Goal: Task Accomplishment & Management: Manage account settings

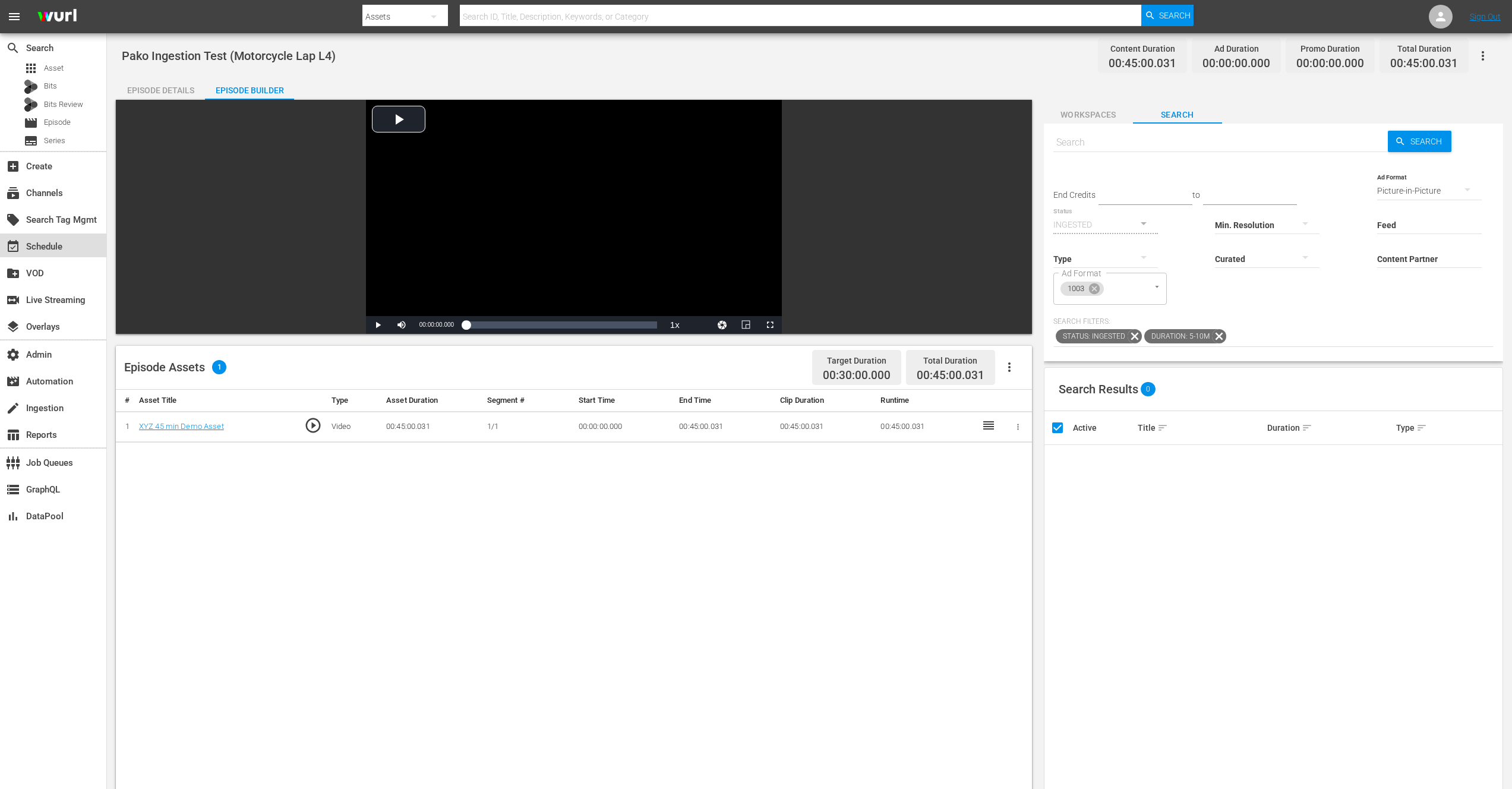
click at [50, 244] on div "event_available Schedule" at bounding box center [33, 245] width 67 height 11
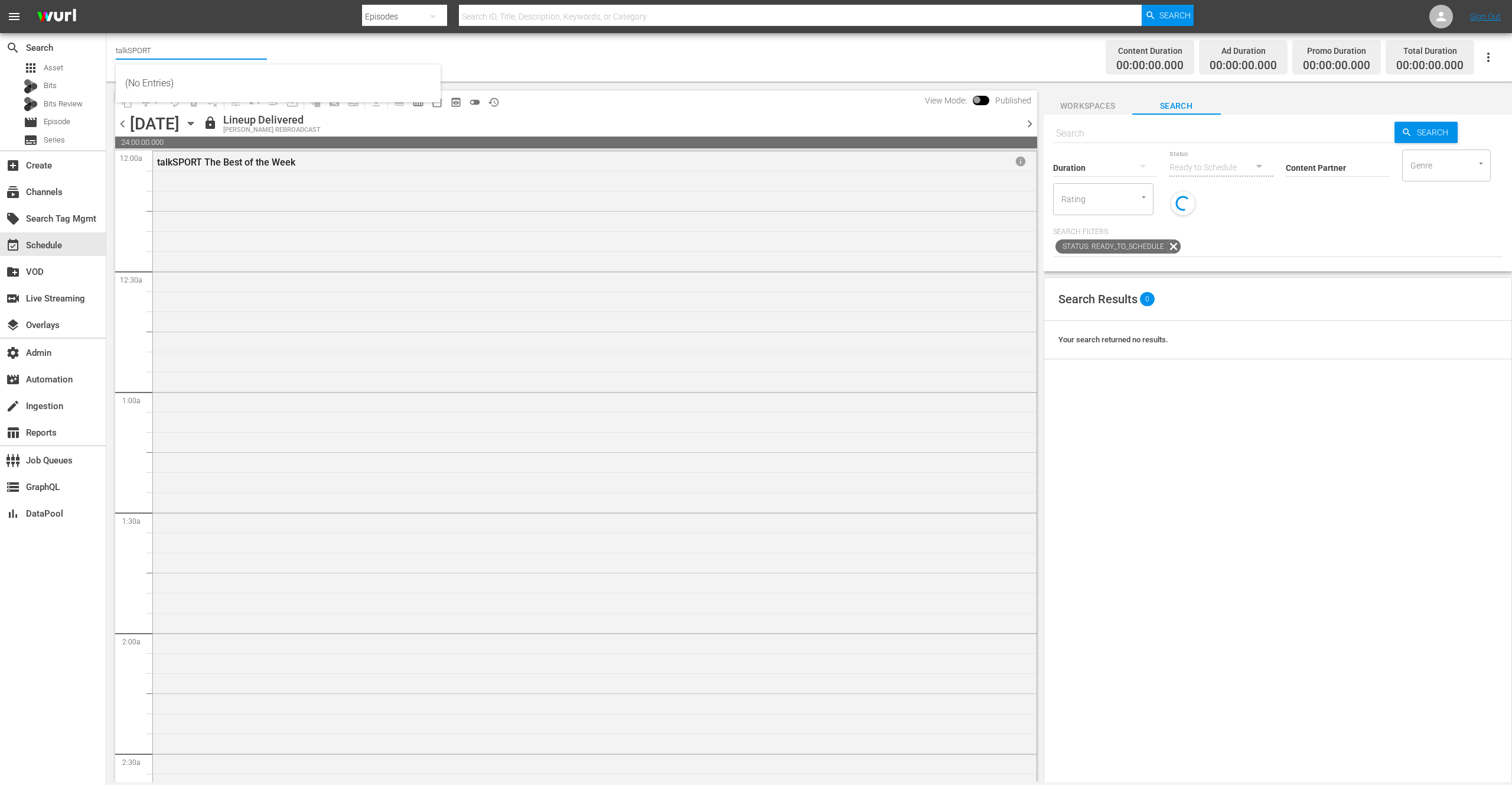
click at [134, 50] on input "talkSPORT" at bounding box center [191, 50] width 151 height 29
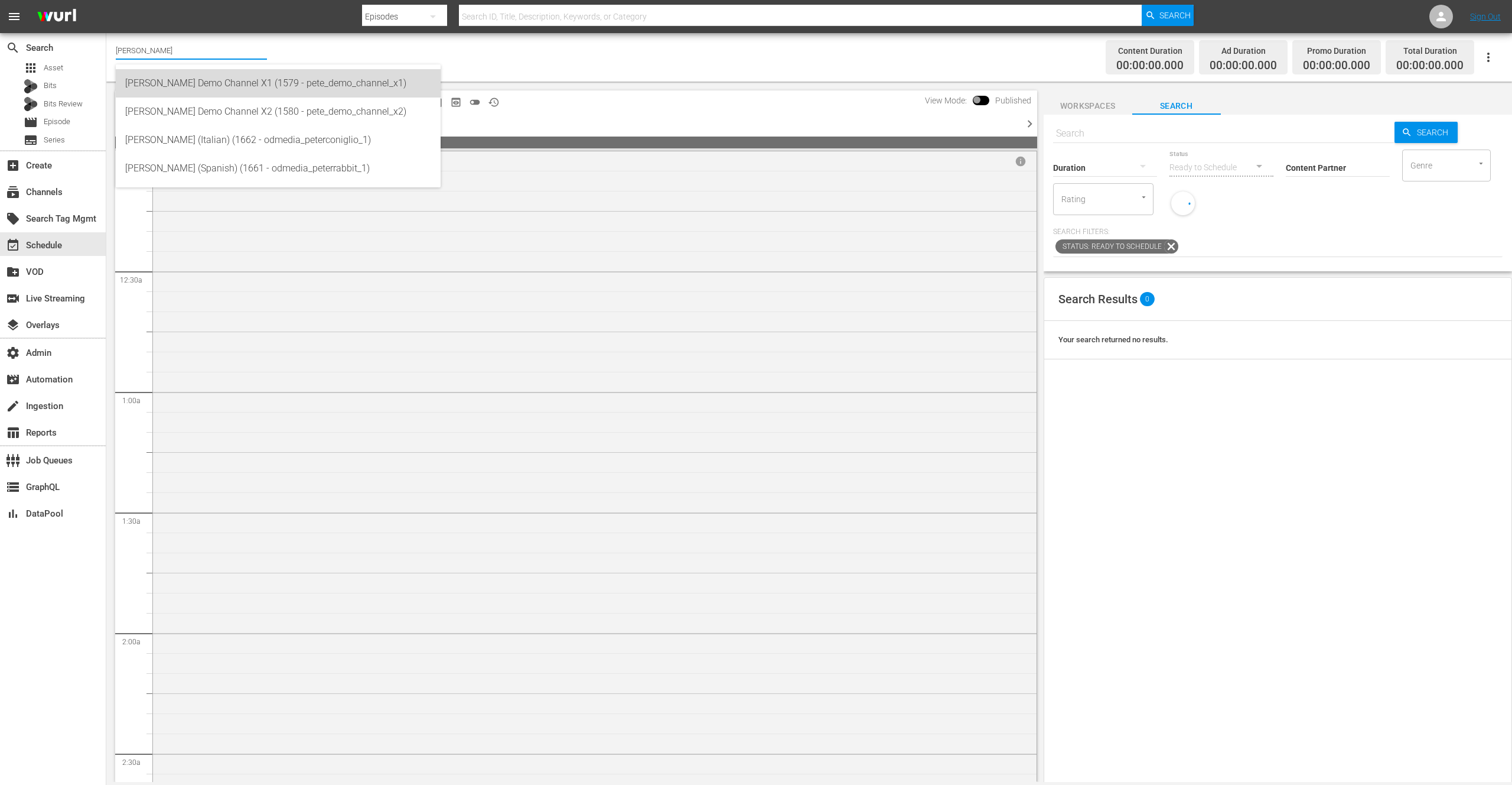
click at [199, 82] on div "[PERSON_NAME] Demo Channel X1 (1579 - pete_demo_channel_x1)" at bounding box center [278, 83] width 306 height 29
type input "[PERSON_NAME] Demo Channel X1 (1579 - pete_demo_channel_x1)"
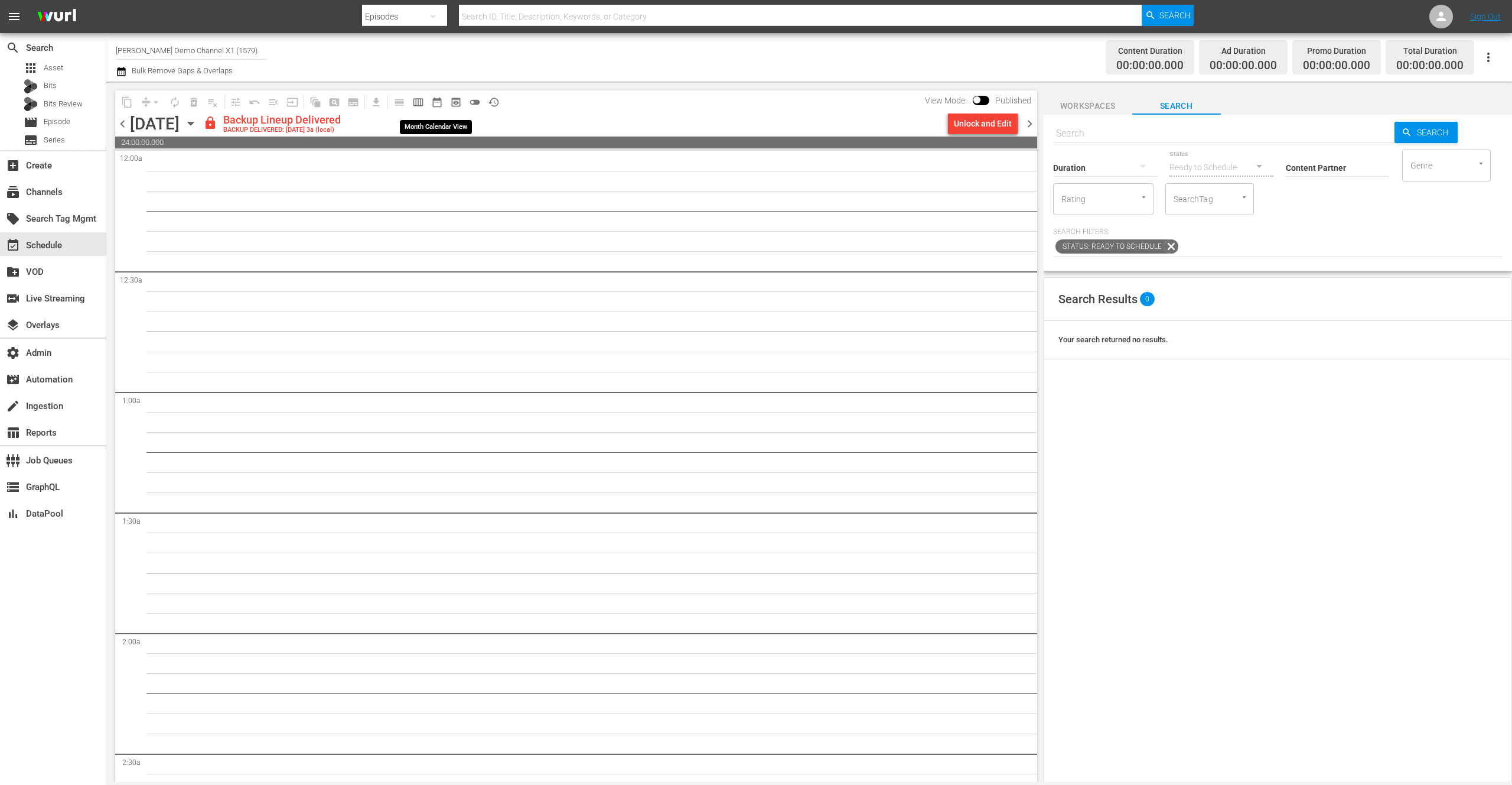
click at [437, 102] on span "date_range_outlined" at bounding box center [437, 102] width 12 height 12
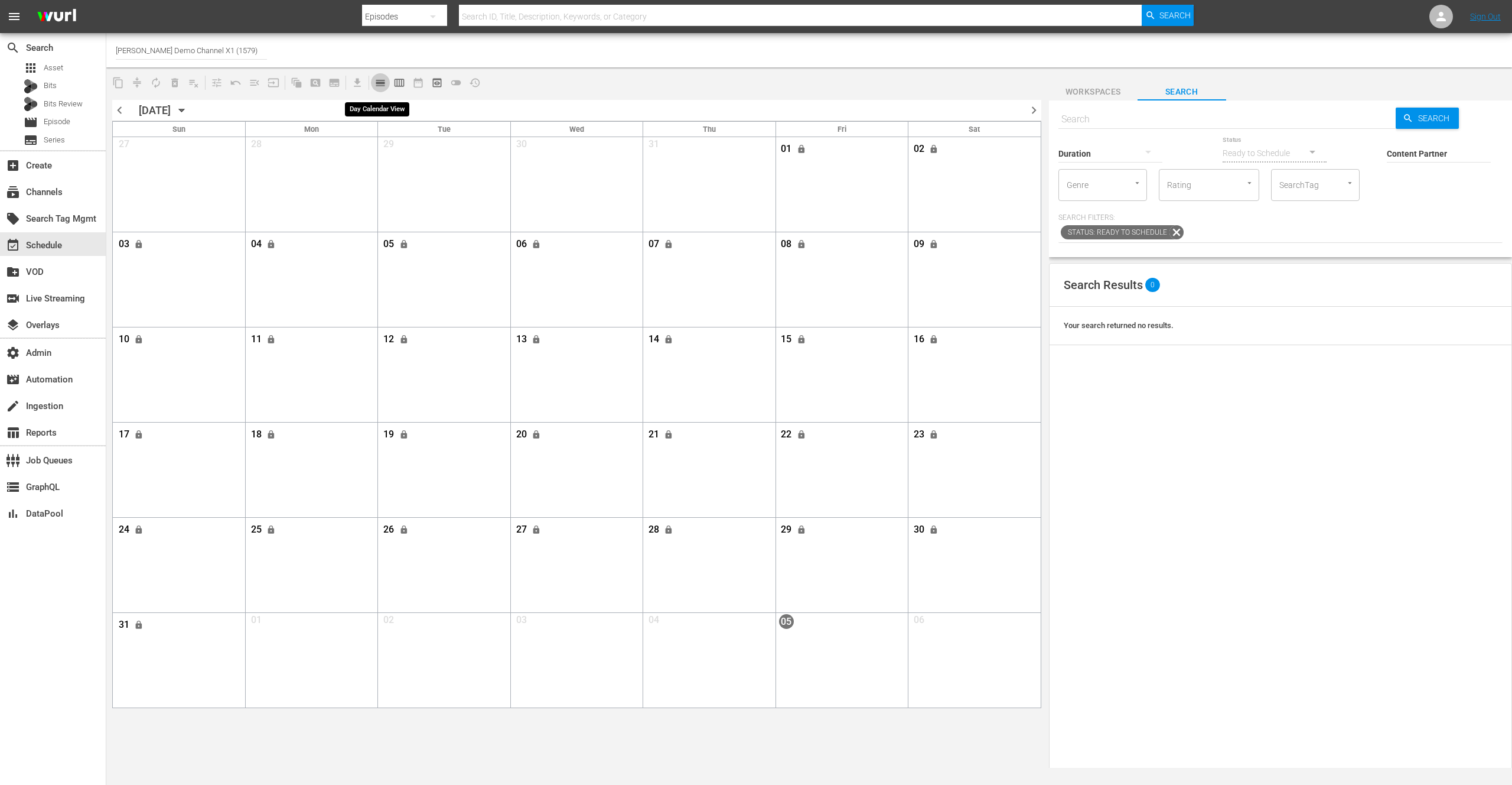
click at [380, 84] on span "calendar_view_day_outlined" at bounding box center [380, 82] width 12 height 12
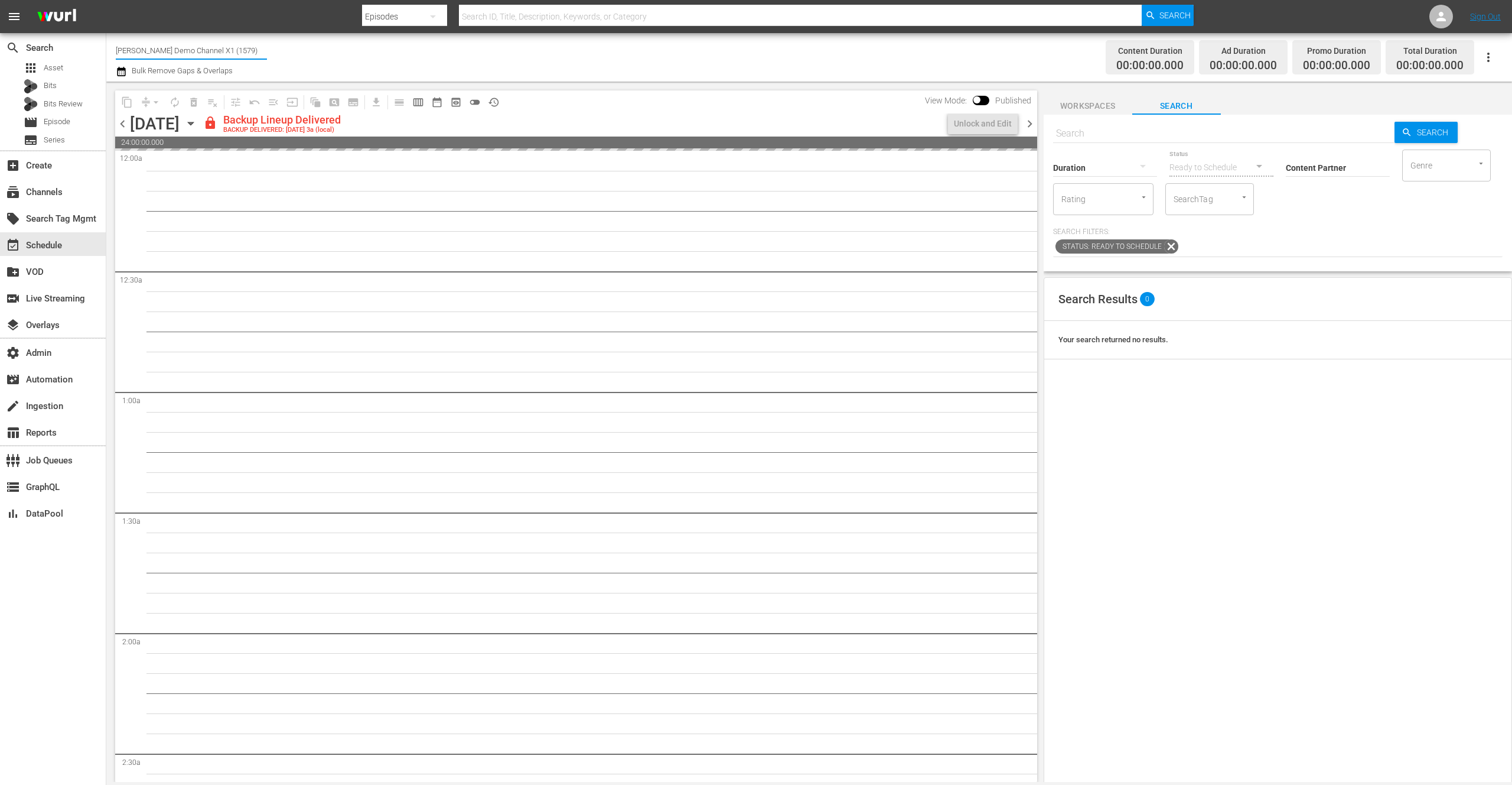
click at [214, 55] on input "[PERSON_NAME] Demo Channel X1 (1579)" at bounding box center [191, 50] width 151 height 29
drag, startPoint x: 218, startPoint y: 51, endPoint x: 112, endPoint y: 49, distance: 106.0
click at [112, 49] on div "Channel Title [PERSON_NAME] Demo Channel X1 (1579) Bulk Remove Gaps & Overlaps …" at bounding box center [810, 57] width 1406 height 49
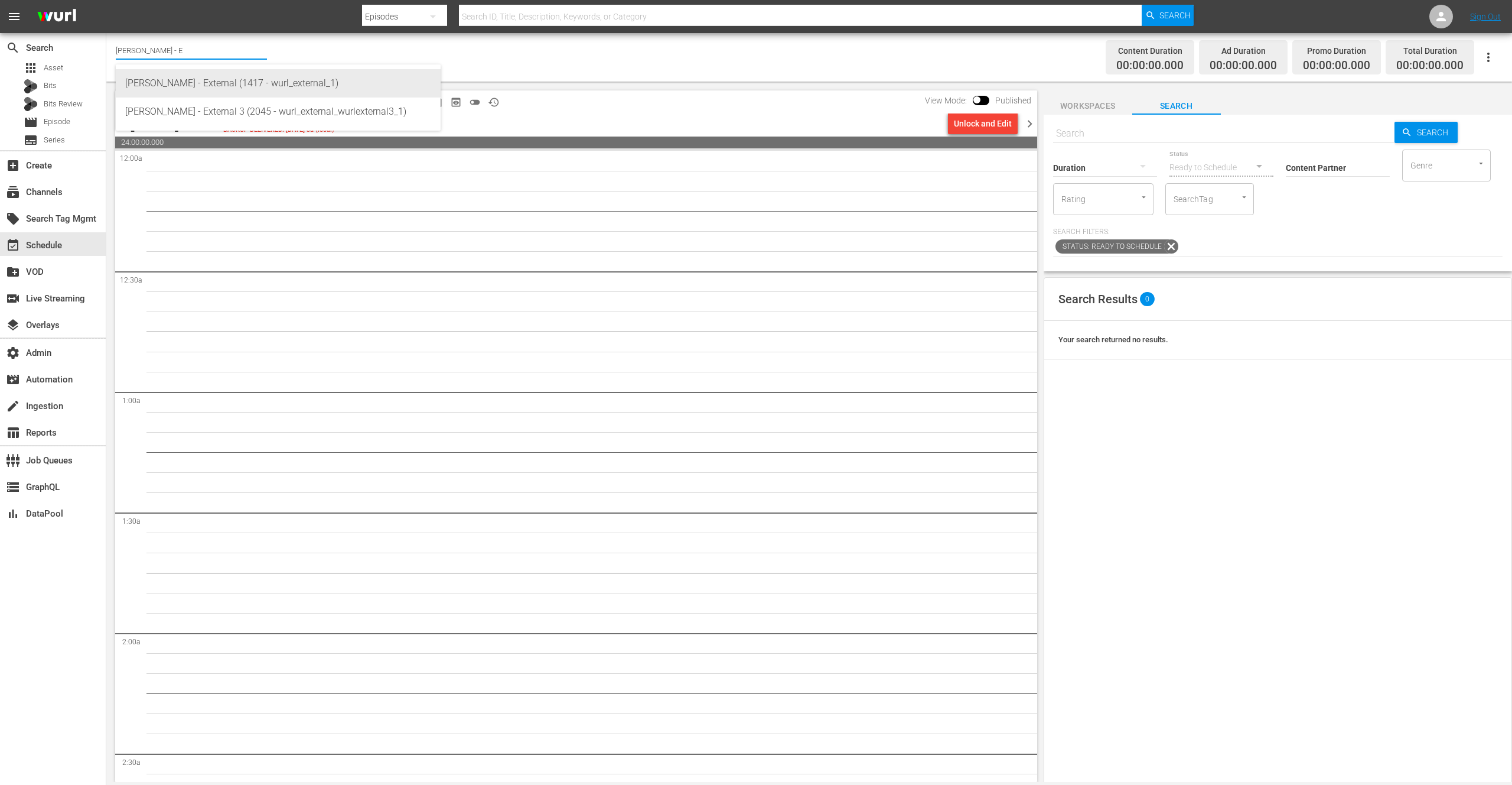
click at [223, 78] on div "[PERSON_NAME] - External (1417 - wurl_external_1)" at bounding box center [278, 83] width 306 height 29
type input "[PERSON_NAME] - External (1417 - wurl_external_1)"
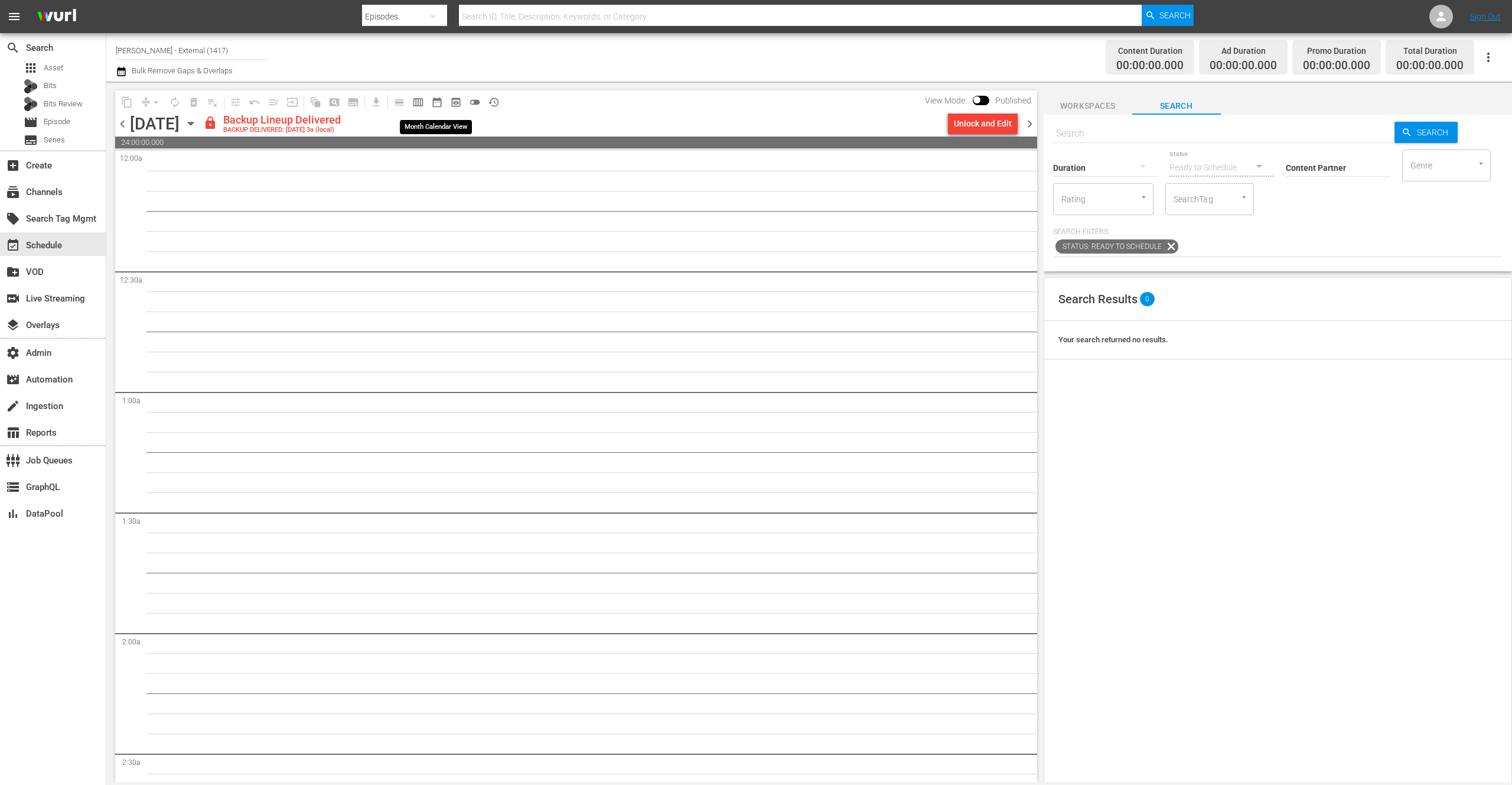
click at [438, 103] on span "date_range_outlined" at bounding box center [437, 102] width 12 height 12
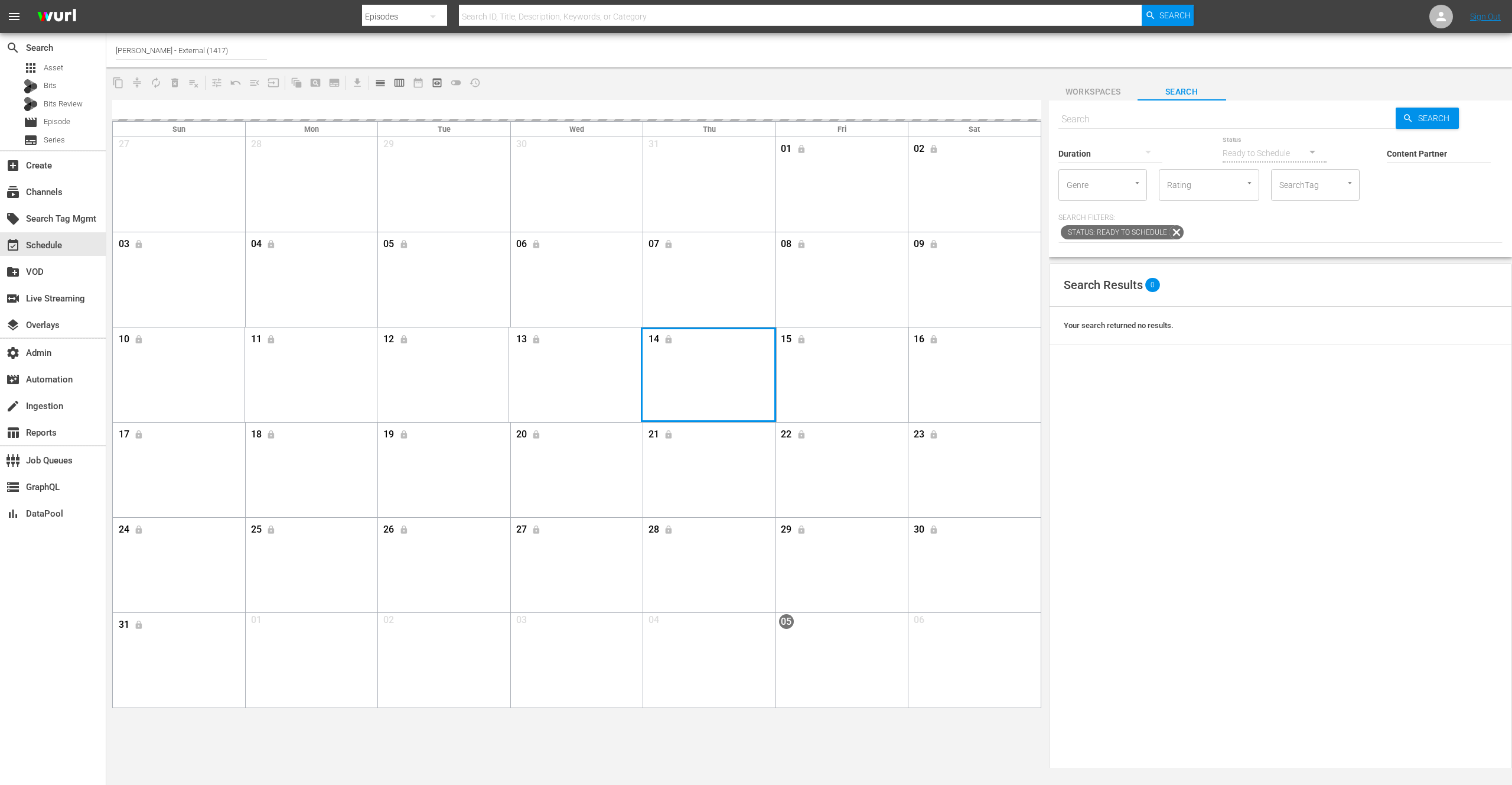
click at [697, 378] on div "Month View" at bounding box center [709, 375] width 135 height 95
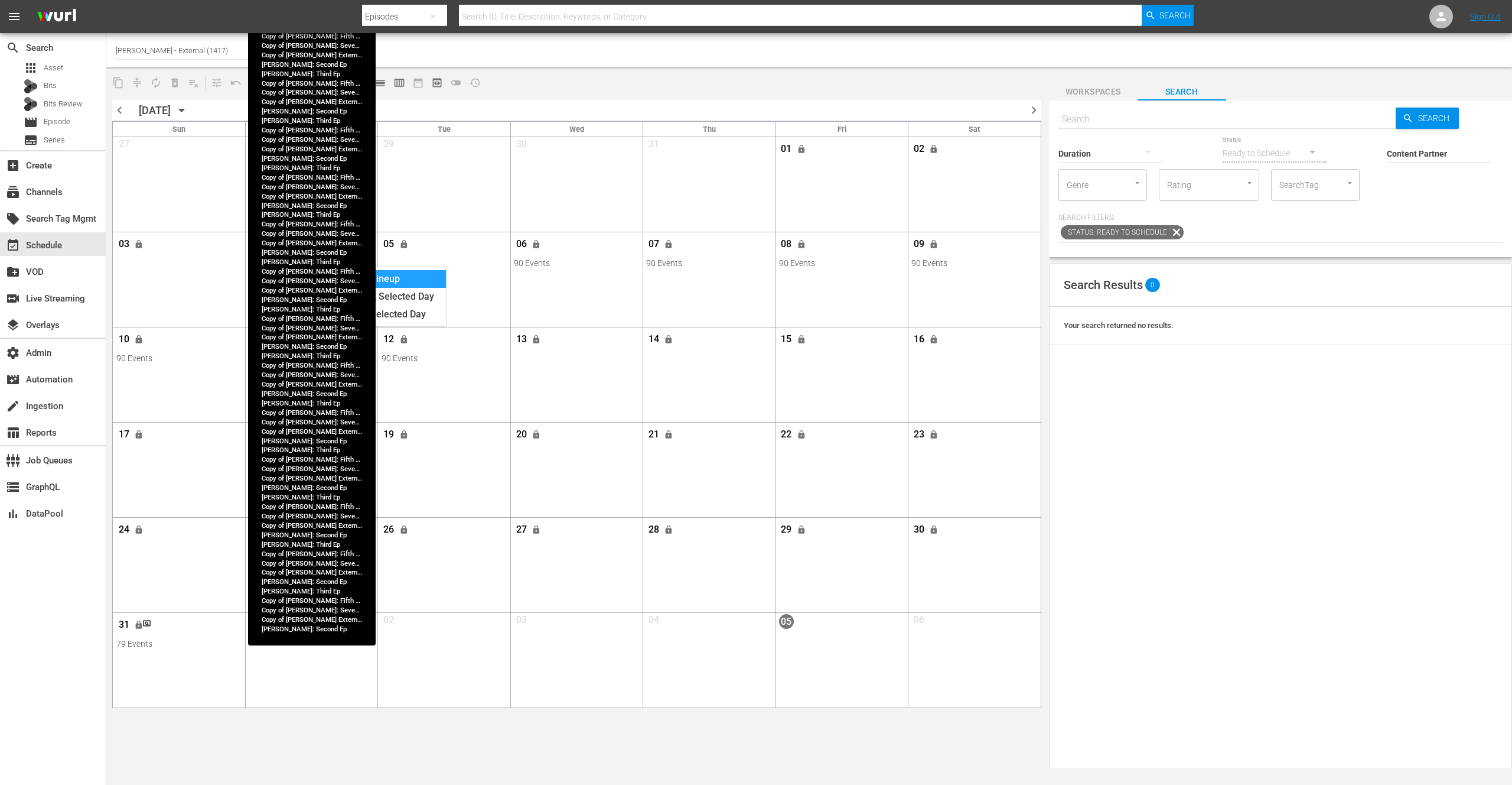
click at [385, 277] on div "View Lineup" at bounding box center [391, 278] width 110 height 17
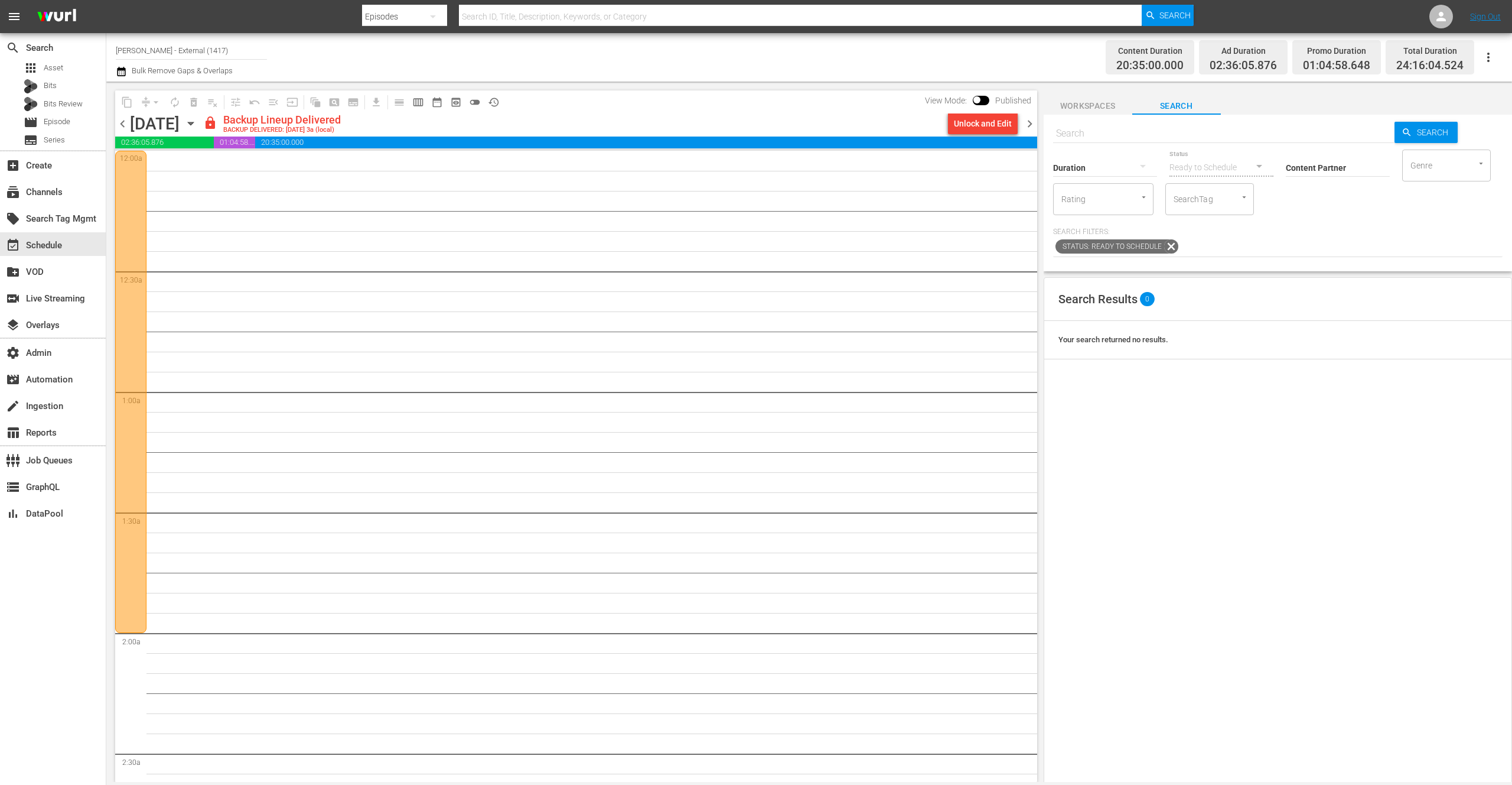
click at [193, 123] on icon "button" at bounding box center [191, 123] width 6 height 3
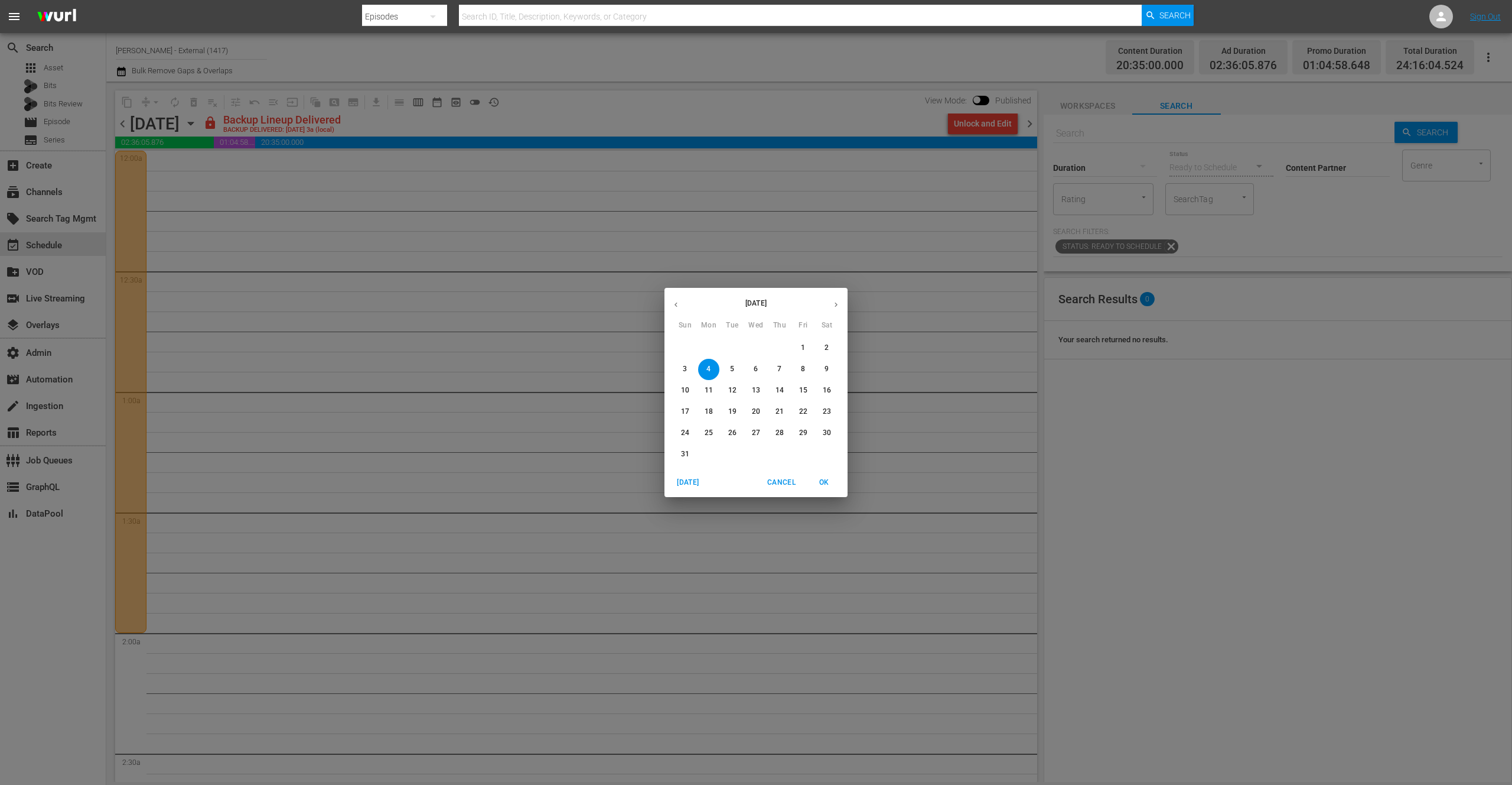
click at [596, 95] on div "[DATE] Sun Mon Tue Wed Thu Fri Sat 27 28 29 30 31 1 2 3 4 5 6 7 8 9 10 11 12 13…" at bounding box center [756, 392] width 1512 height 785
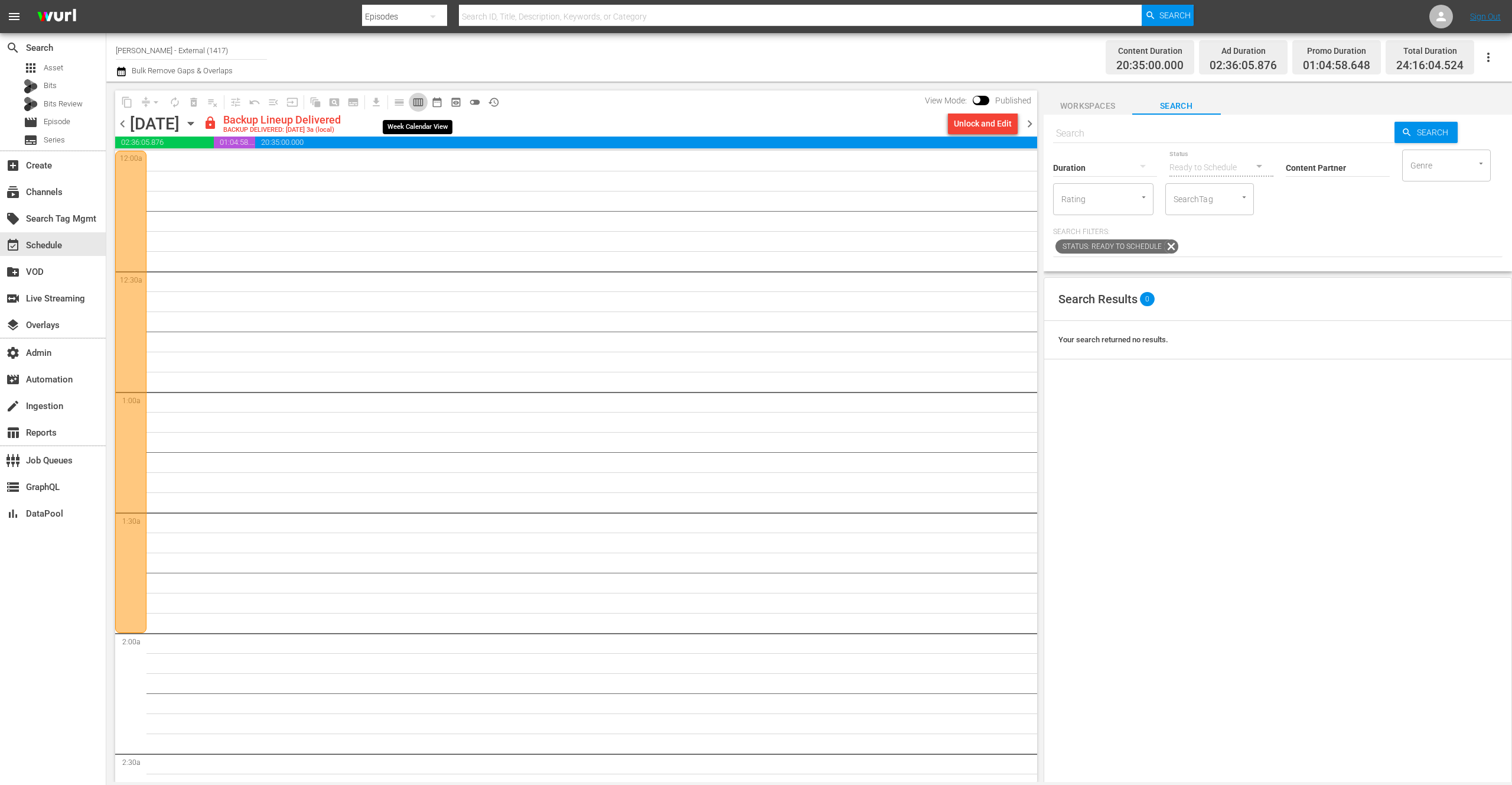
click at [419, 105] on span "calendar_view_week_outlined" at bounding box center [418, 102] width 12 height 12
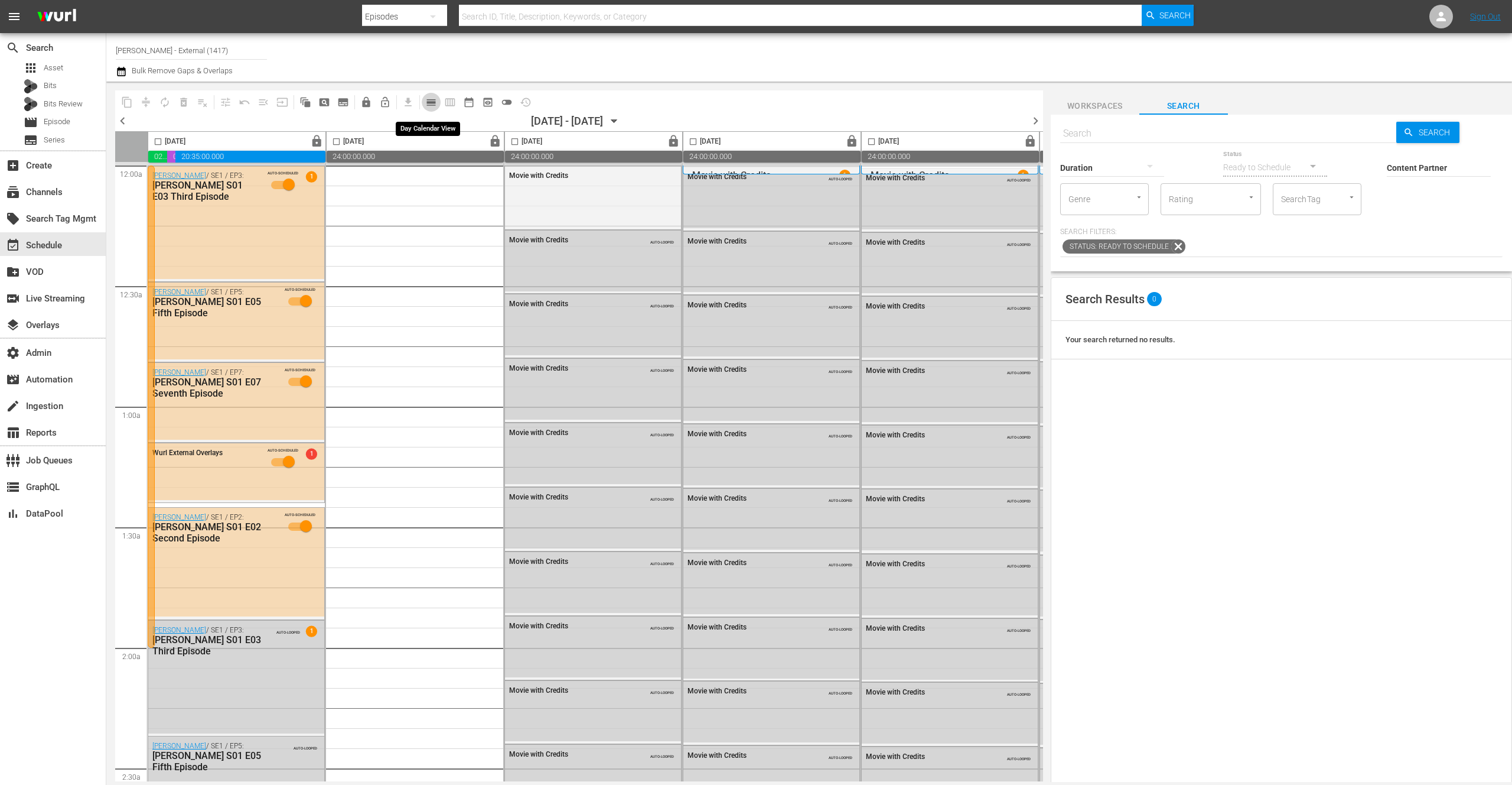
click at [431, 105] on span "calendar_view_day_outlined" at bounding box center [431, 102] width 12 height 12
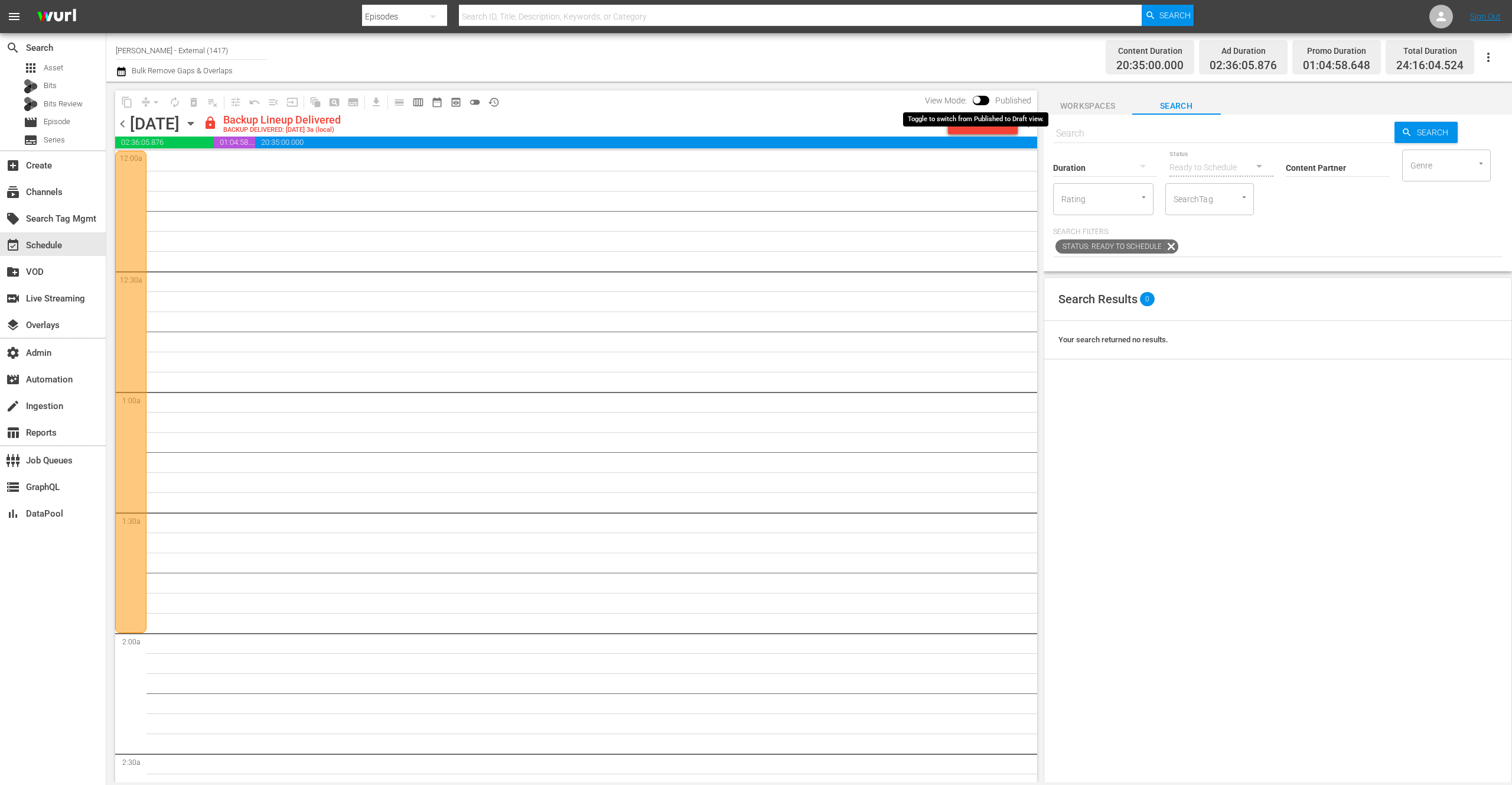
click at [983, 100] on input "checkbox" at bounding box center [977, 102] width 25 height 8
checkbox input "true"
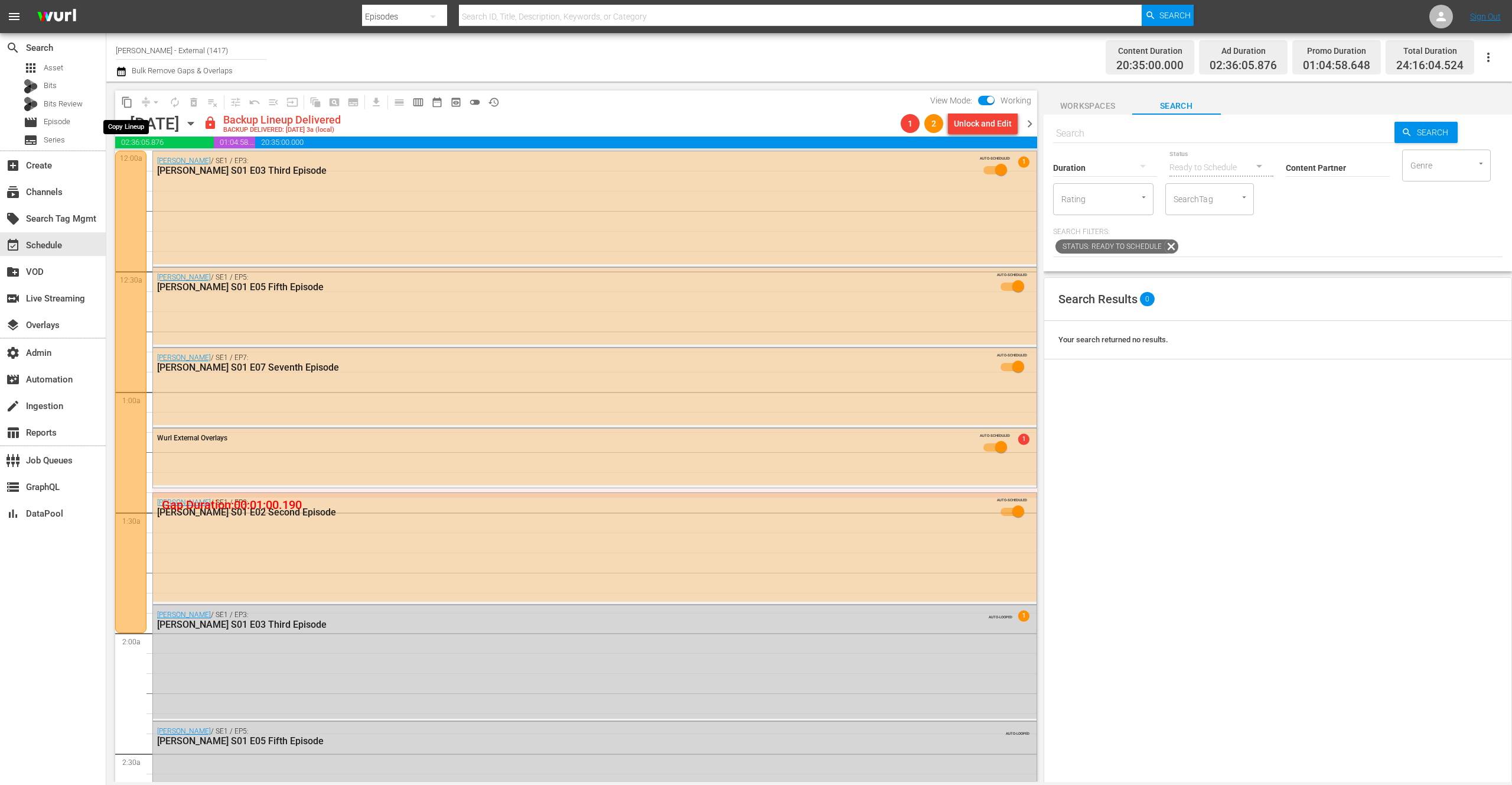
click at [129, 99] on span "content_copy" at bounding box center [127, 102] width 12 height 12
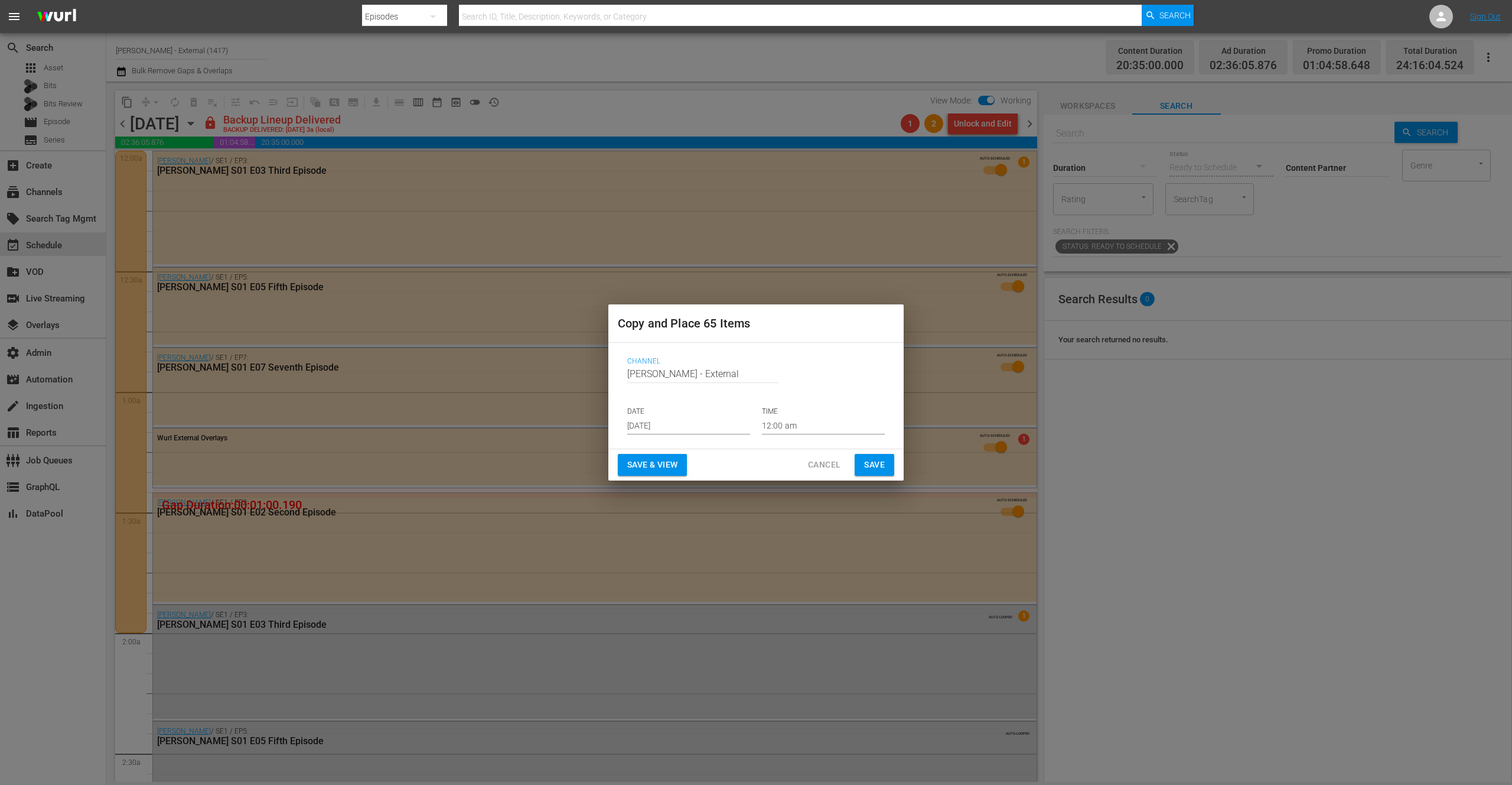
click at [830, 460] on span "Cancel" at bounding box center [824, 464] width 33 height 15
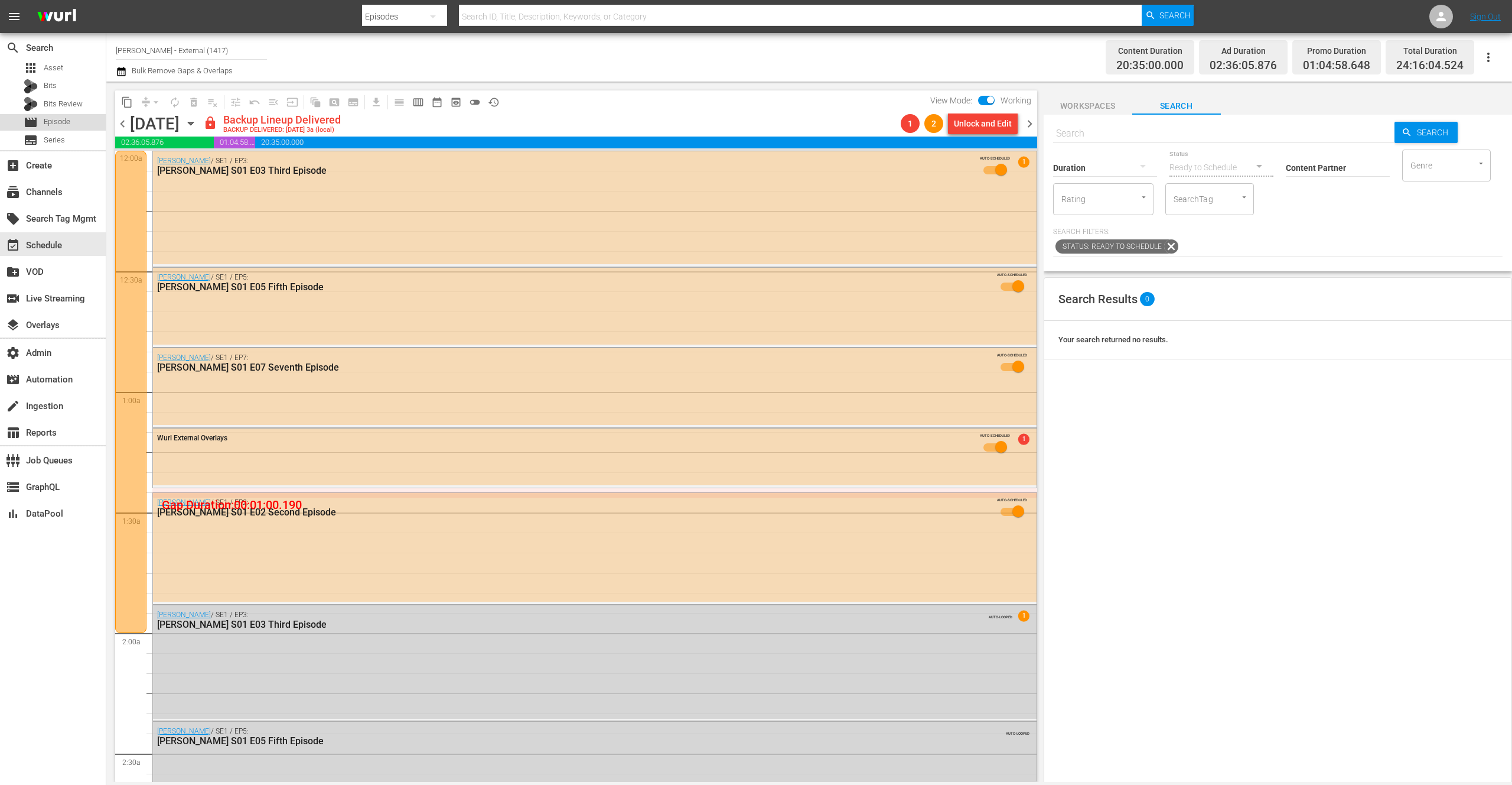
click at [54, 119] on span "Episode" at bounding box center [57, 121] width 26 height 12
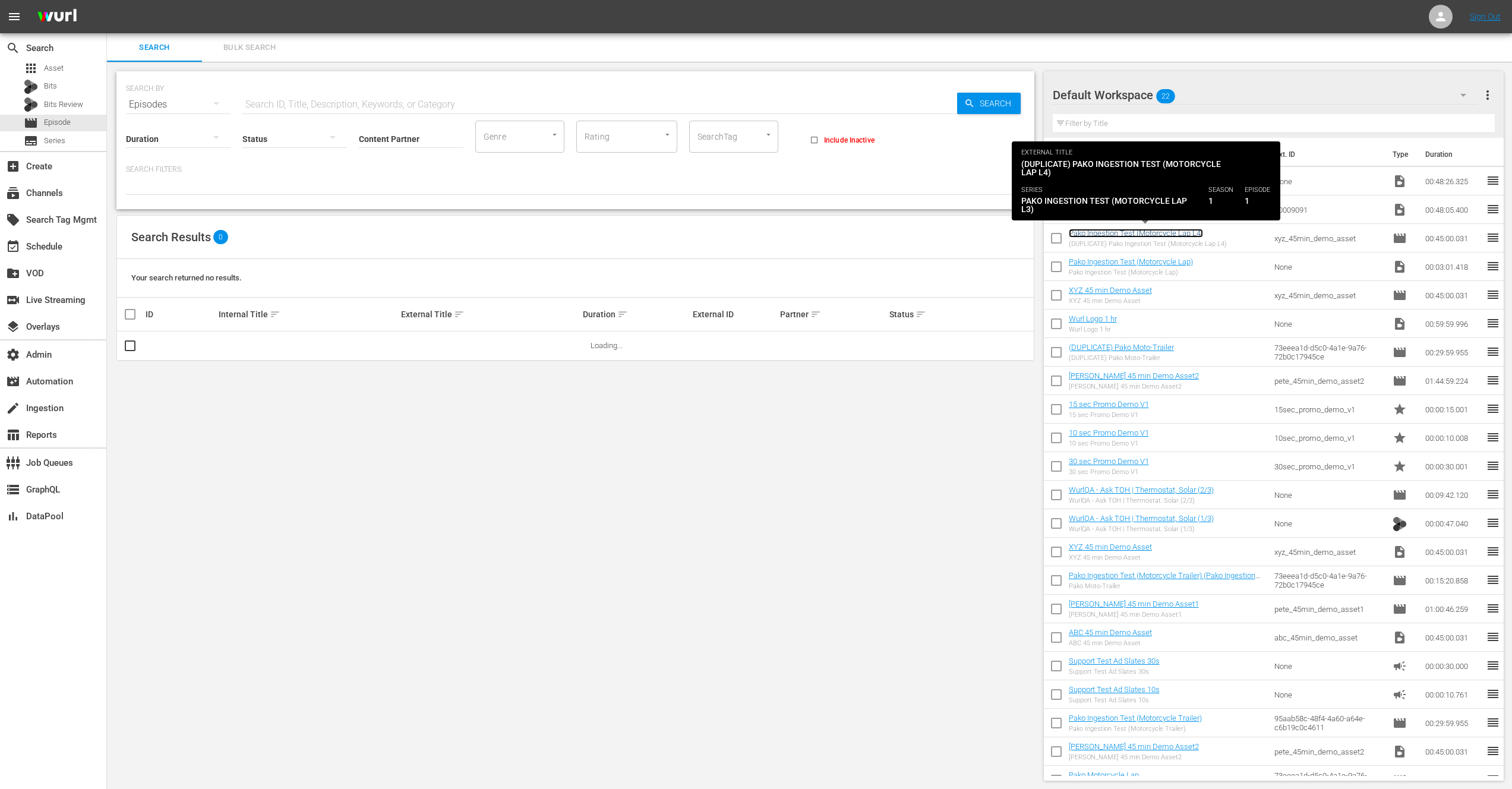
click at [1118, 235] on link "Pako Ingestion Test (Motorcycle Lap L4)" at bounding box center [1136, 233] width 135 height 9
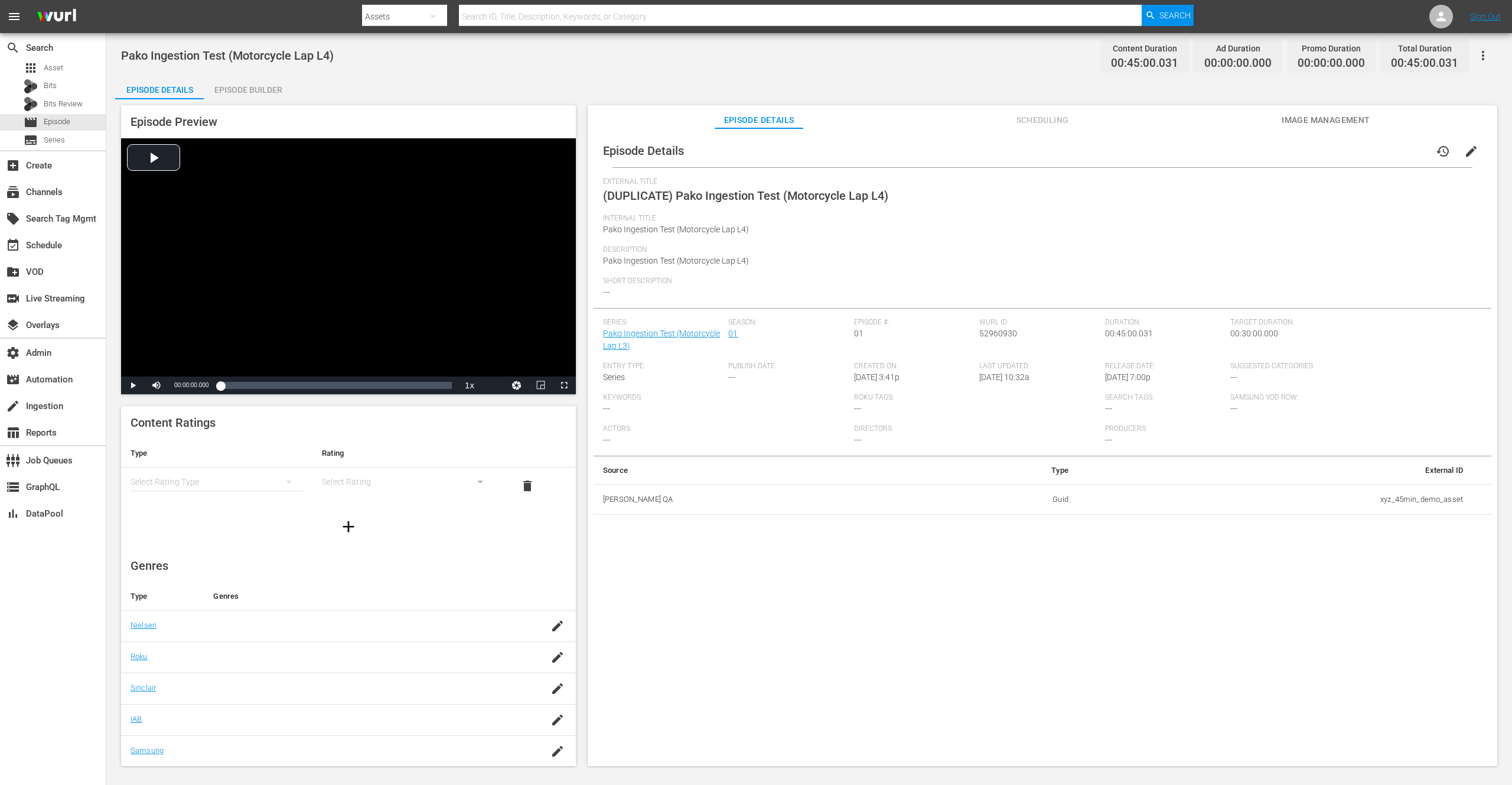
click at [1028, 116] on span "Scheduling" at bounding box center [1042, 120] width 88 height 15
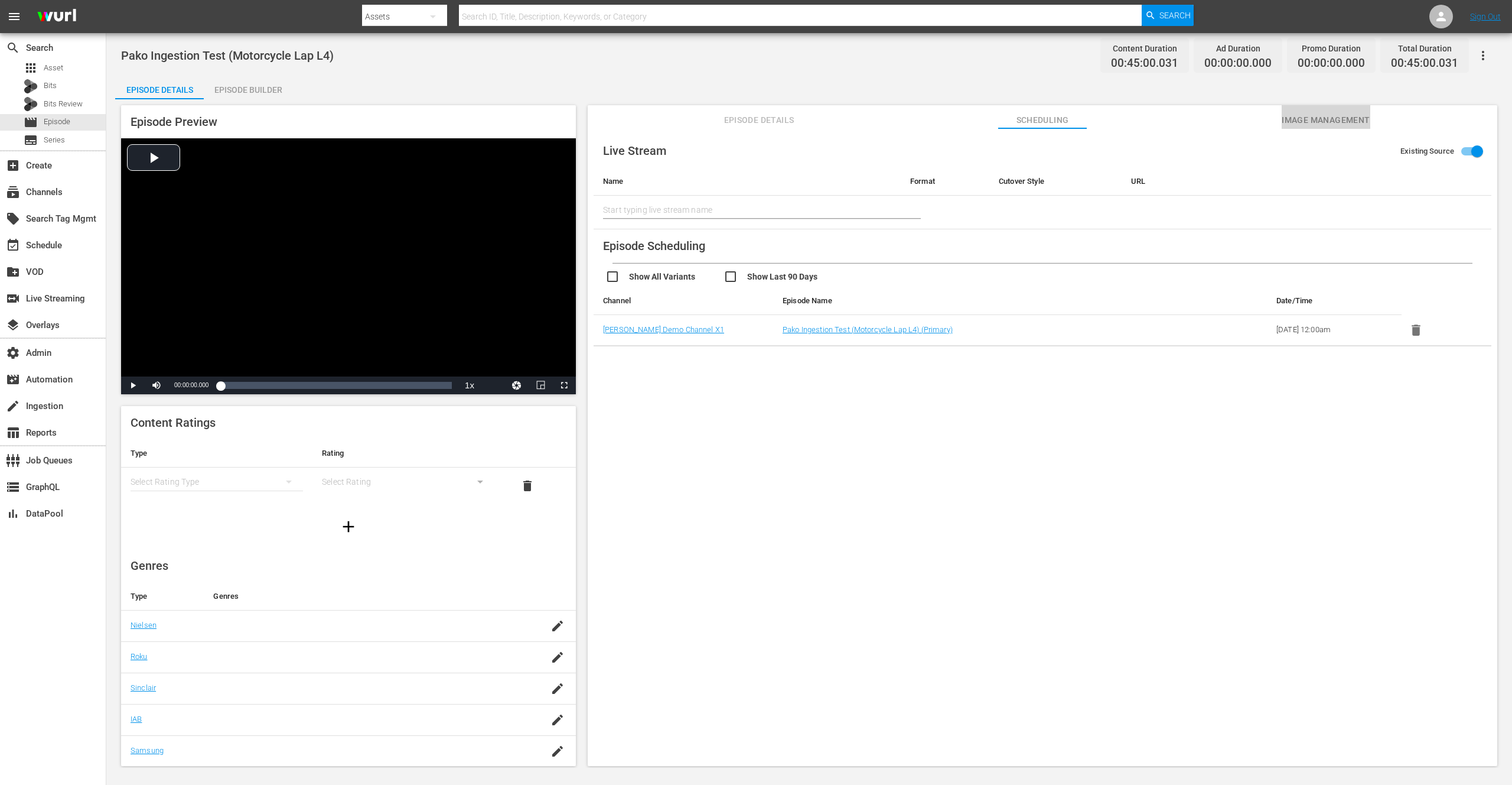
click at [1309, 123] on span "Image Management" at bounding box center [1326, 120] width 88 height 15
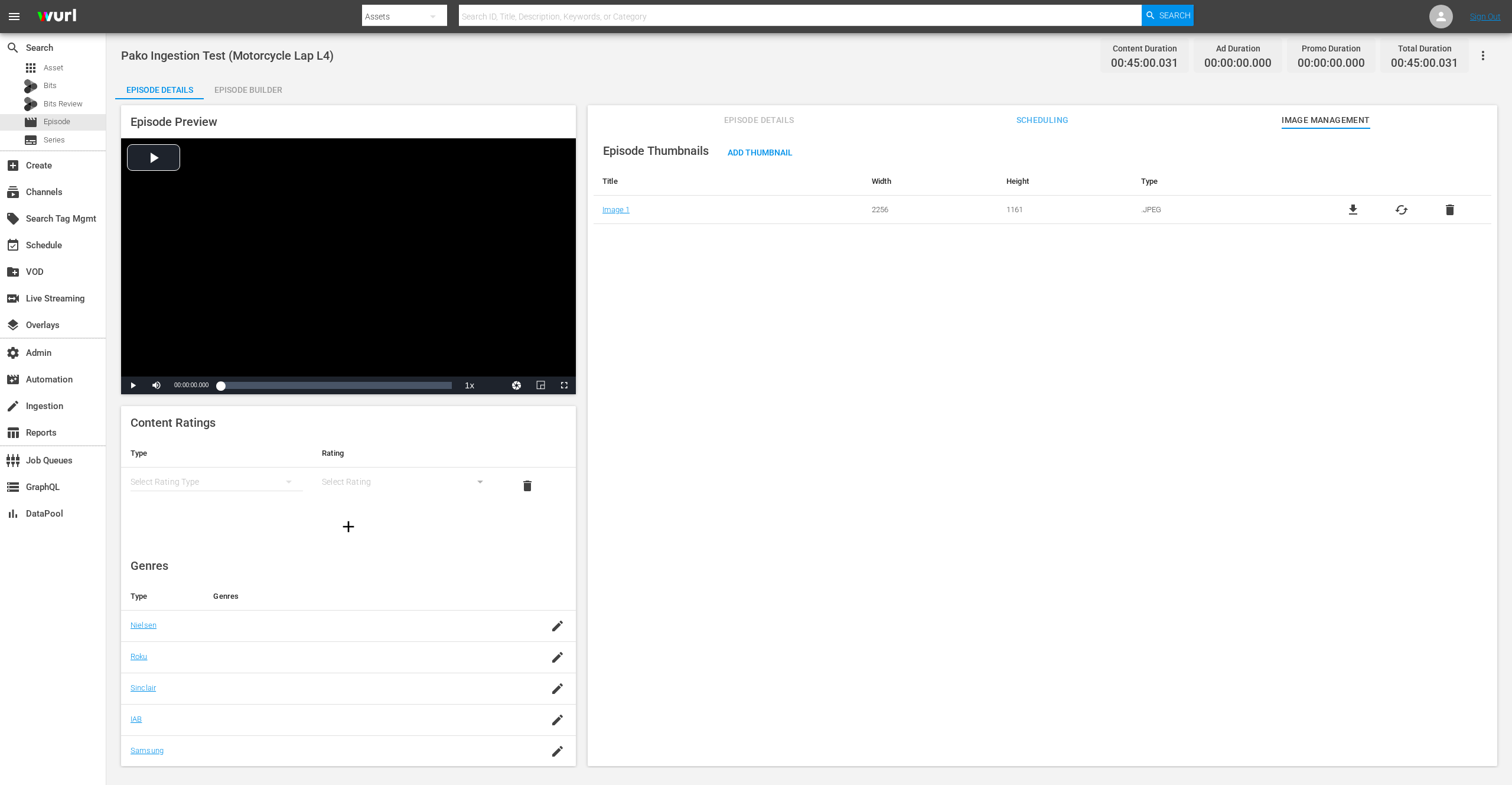
click at [787, 121] on span "Episode Details" at bounding box center [759, 120] width 88 height 15
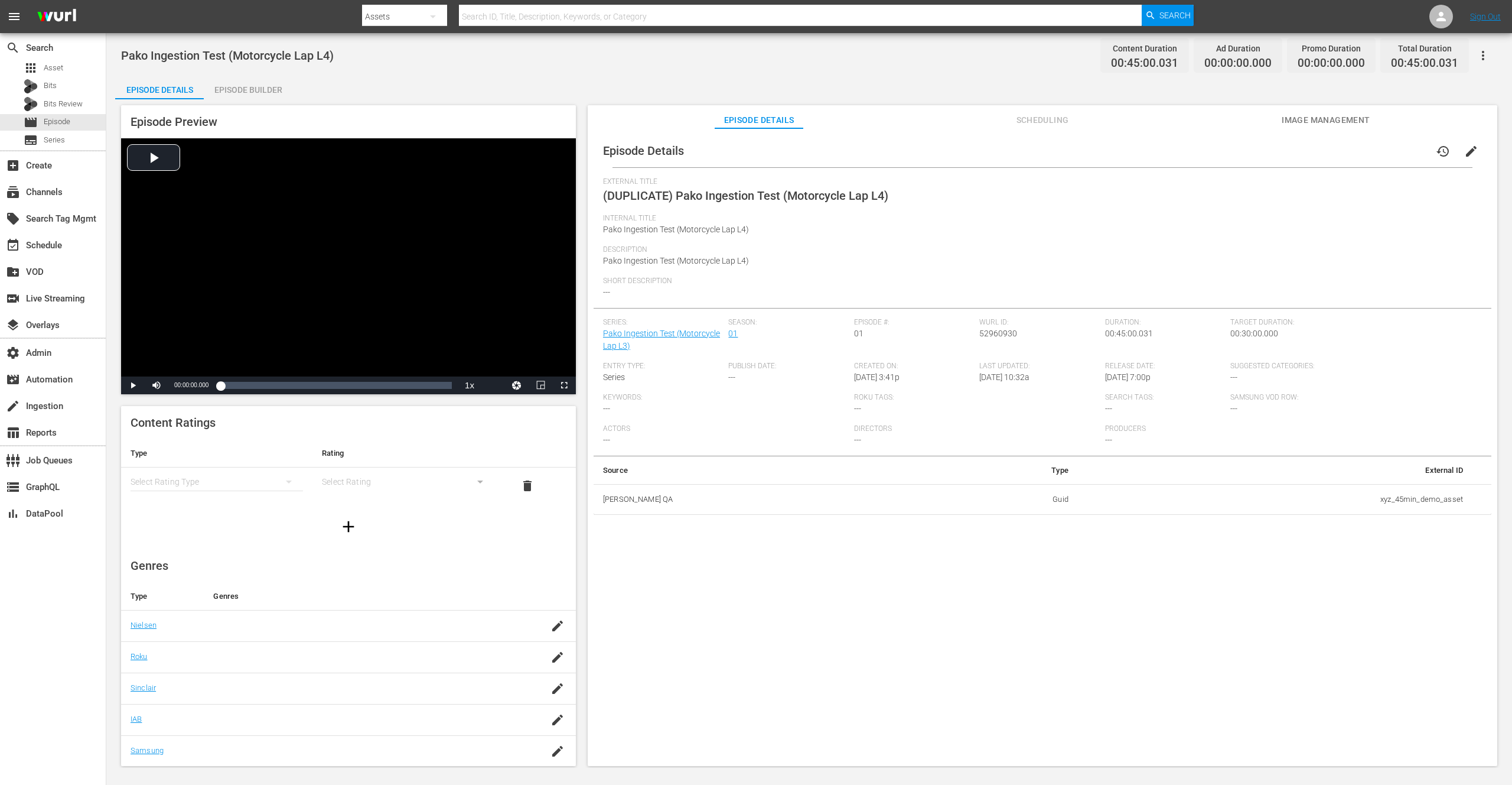
click at [245, 91] on div "Episode Builder" at bounding box center [247, 90] width 88 height 29
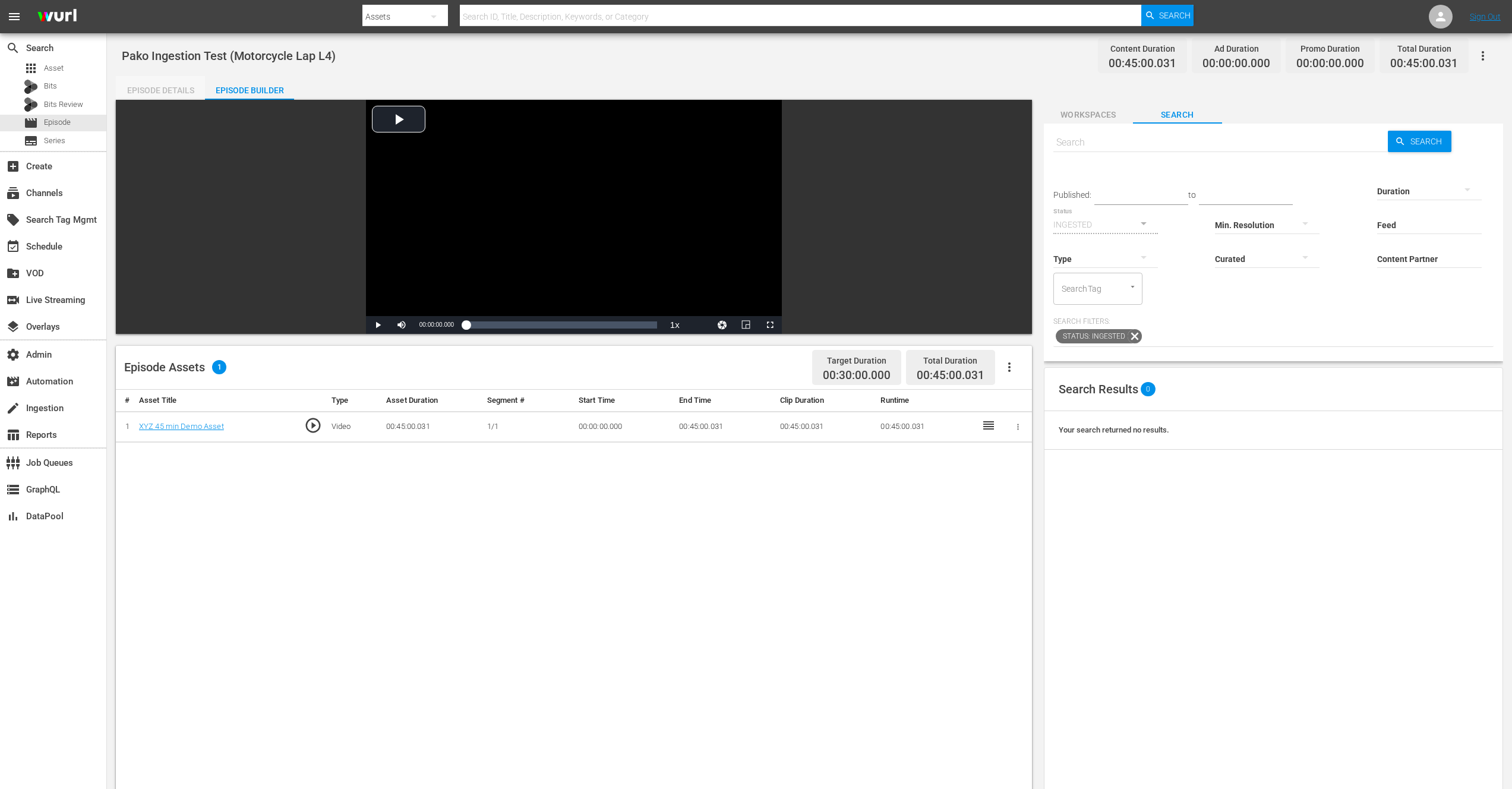
click at [183, 87] on div "Episode Details" at bounding box center [160, 90] width 89 height 29
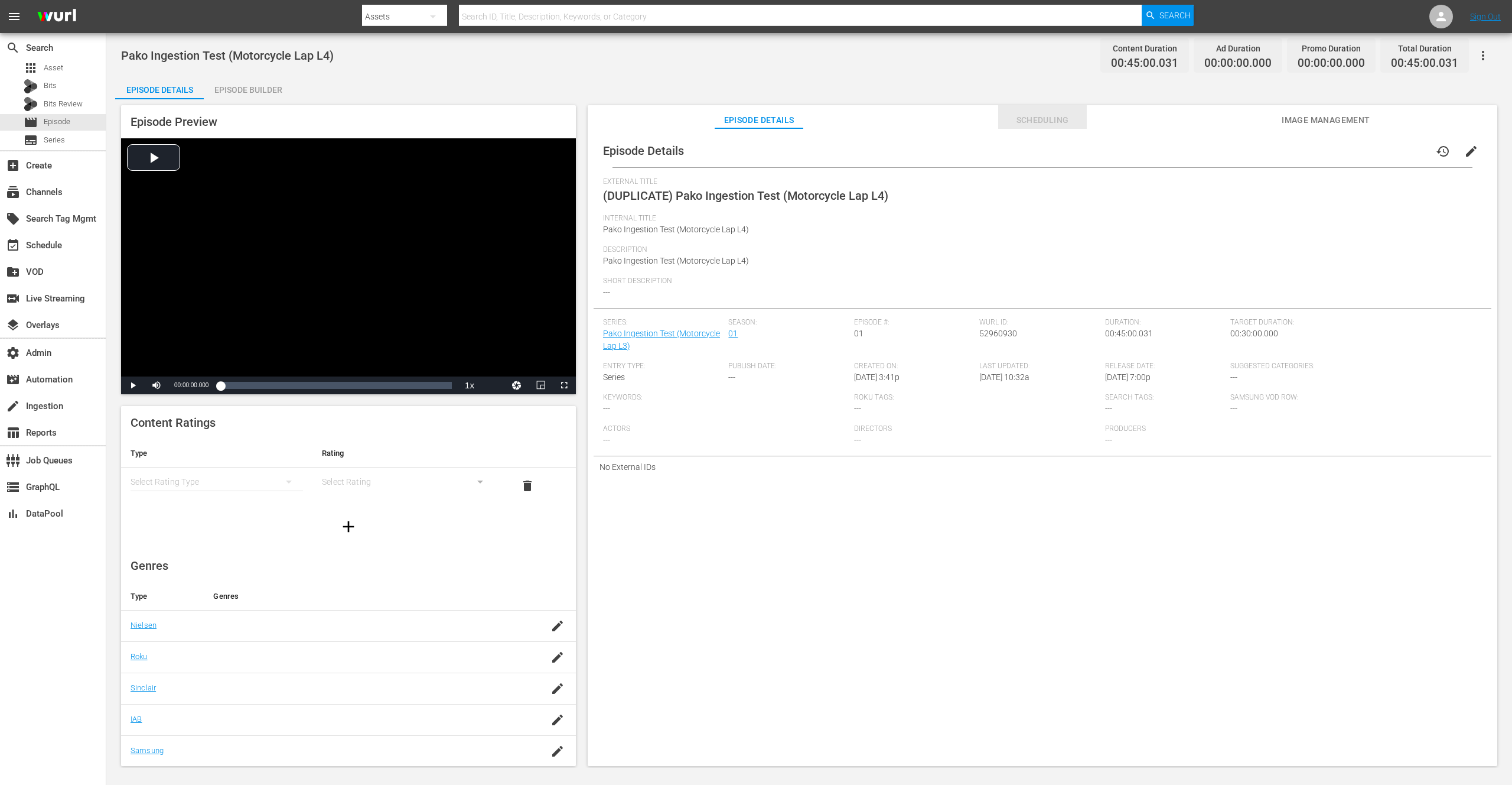
click at [1032, 119] on span "Scheduling" at bounding box center [1042, 120] width 88 height 15
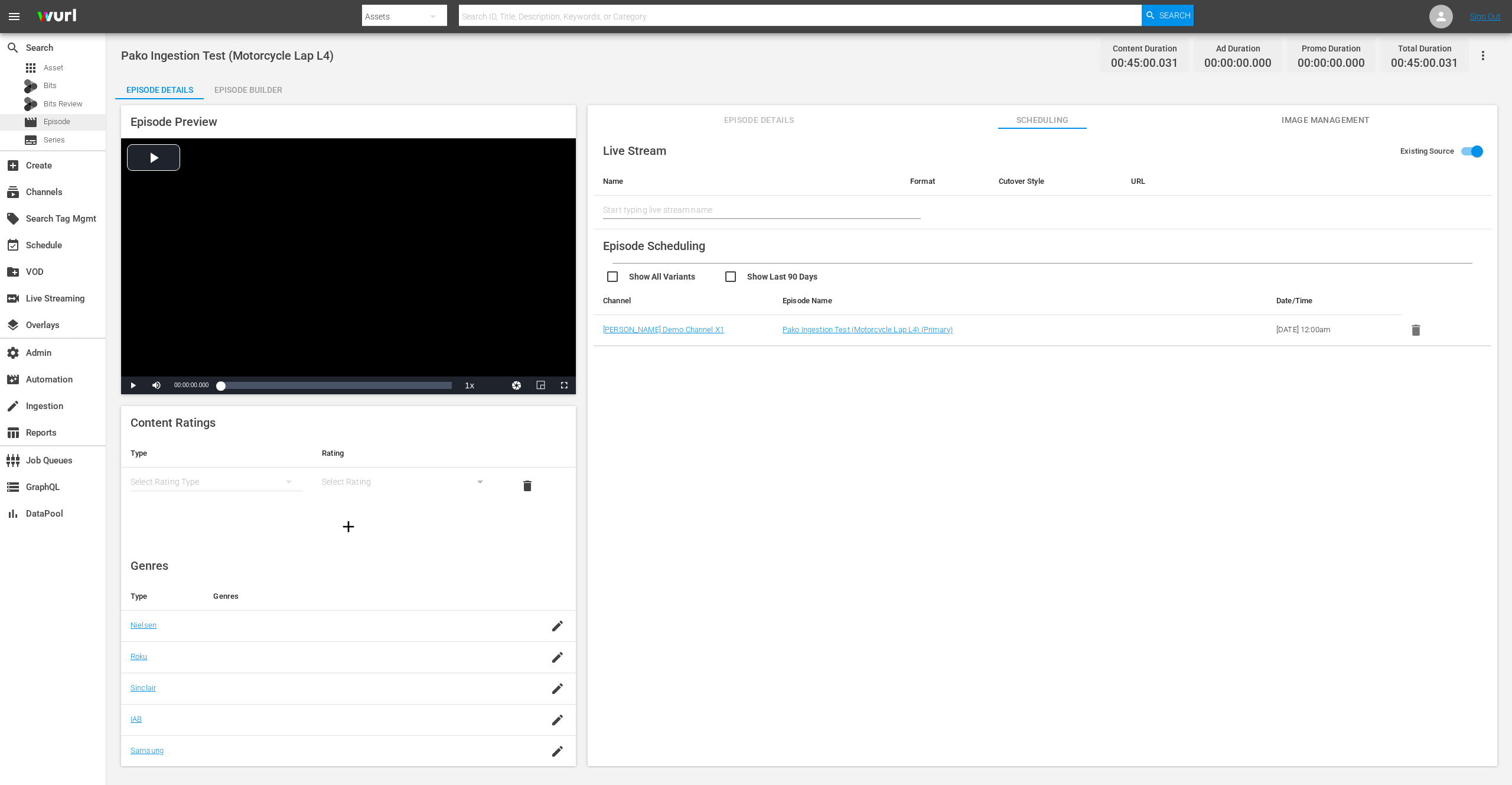
click at [60, 121] on span "Episode" at bounding box center [57, 121] width 26 height 12
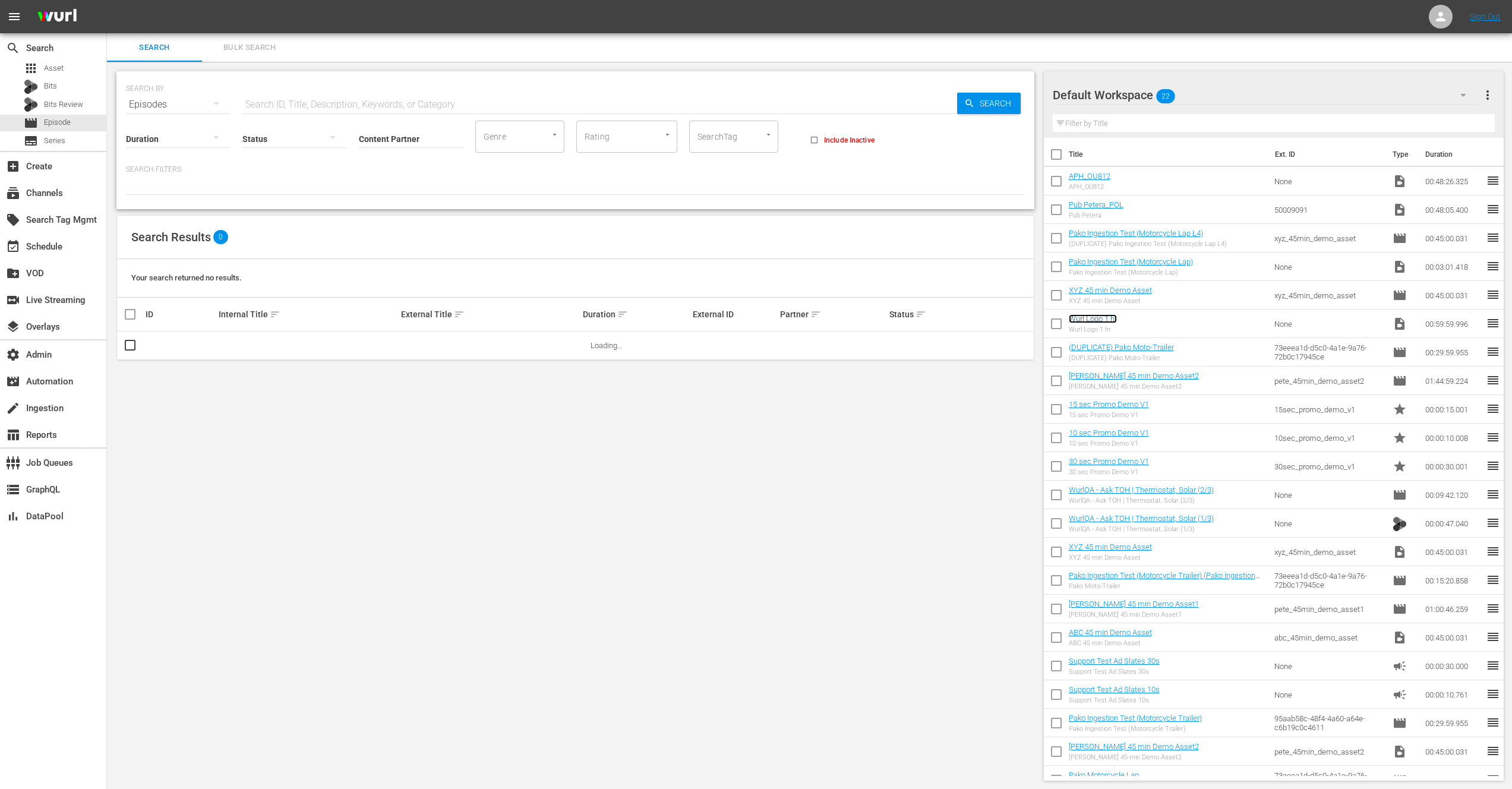
click at [1102, 322] on link "Wurl Logo 1 hr" at bounding box center [1093, 318] width 48 height 9
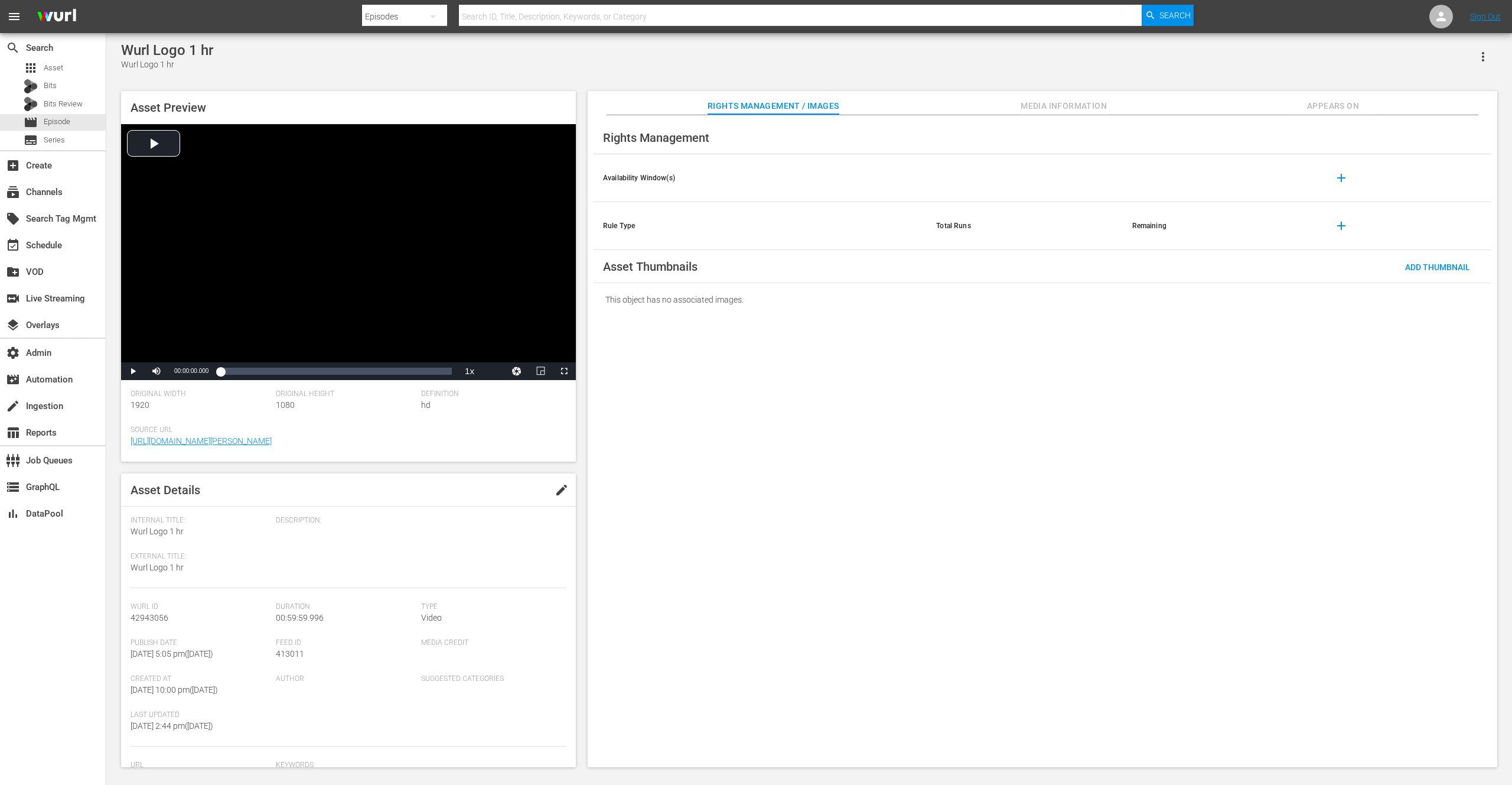
click at [1331, 107] on span "Appears On" at bounding box center [1333, 106] width 88 height 15
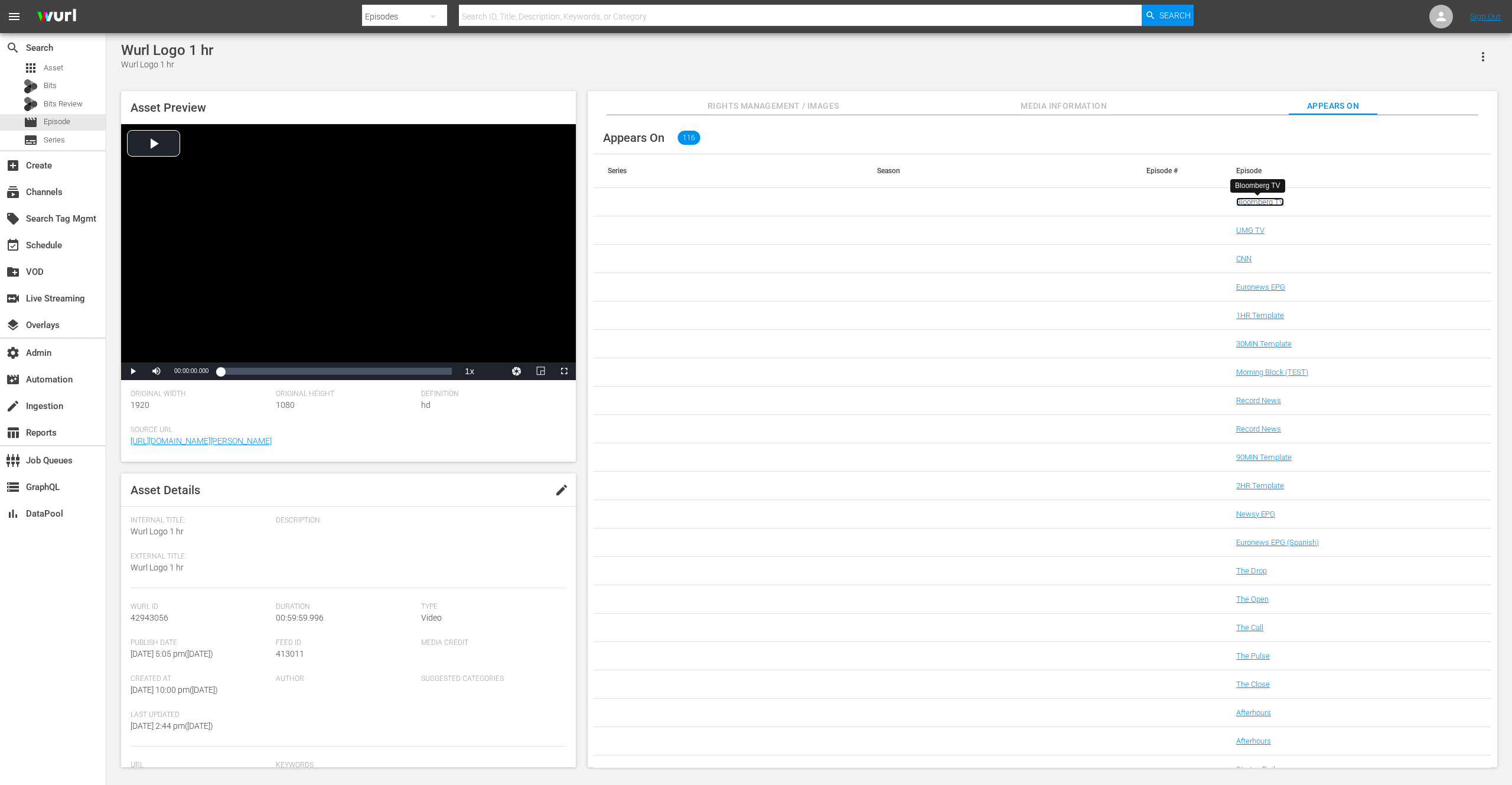
click at [1250, 202] on link "Bloomberg TV" at bounding box center [1260, 201] width 48 height 9
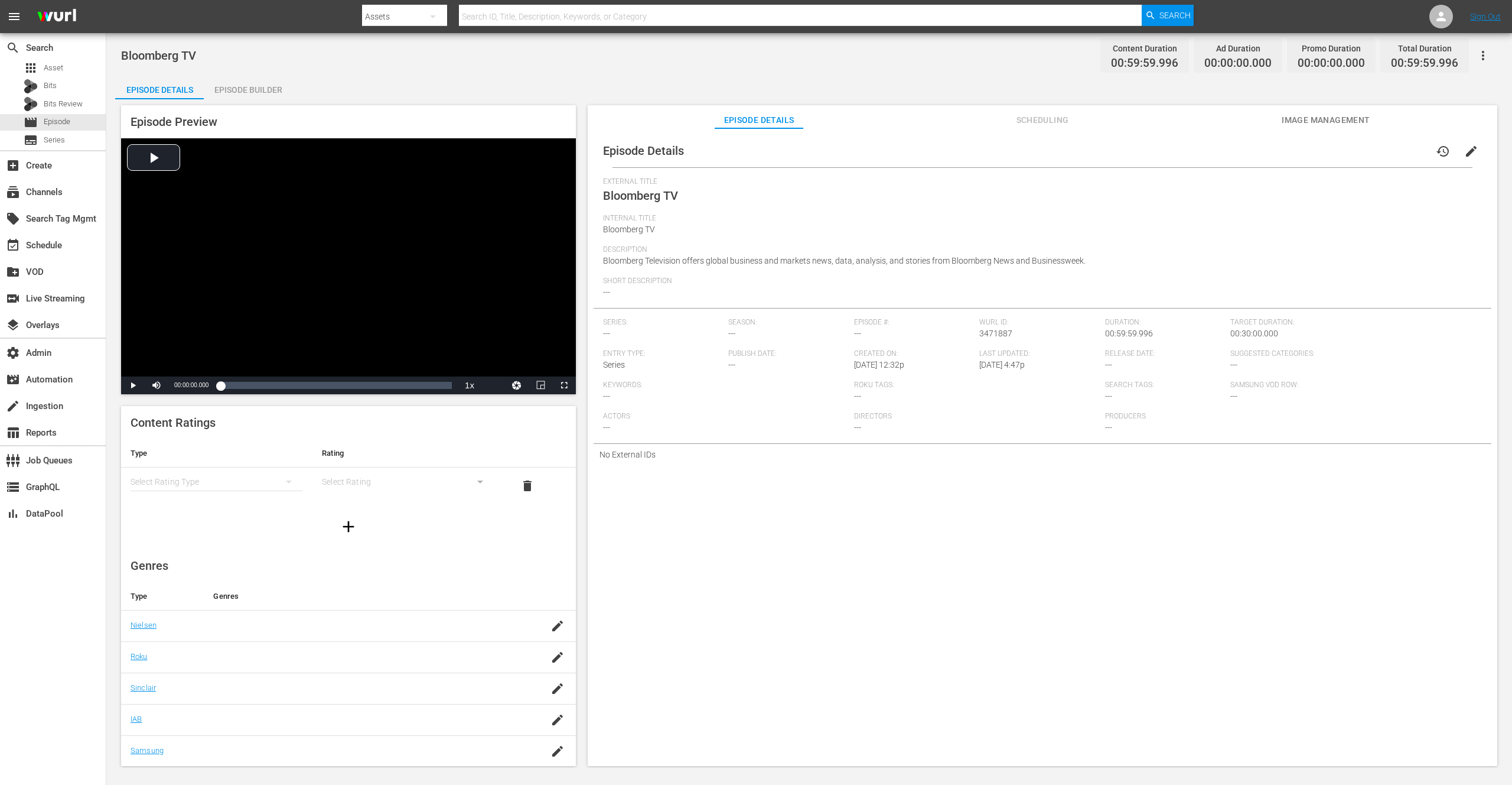
click at [1054, 119] on span "Scheduling" at bounding box center [1042, 120] width 88 height 15
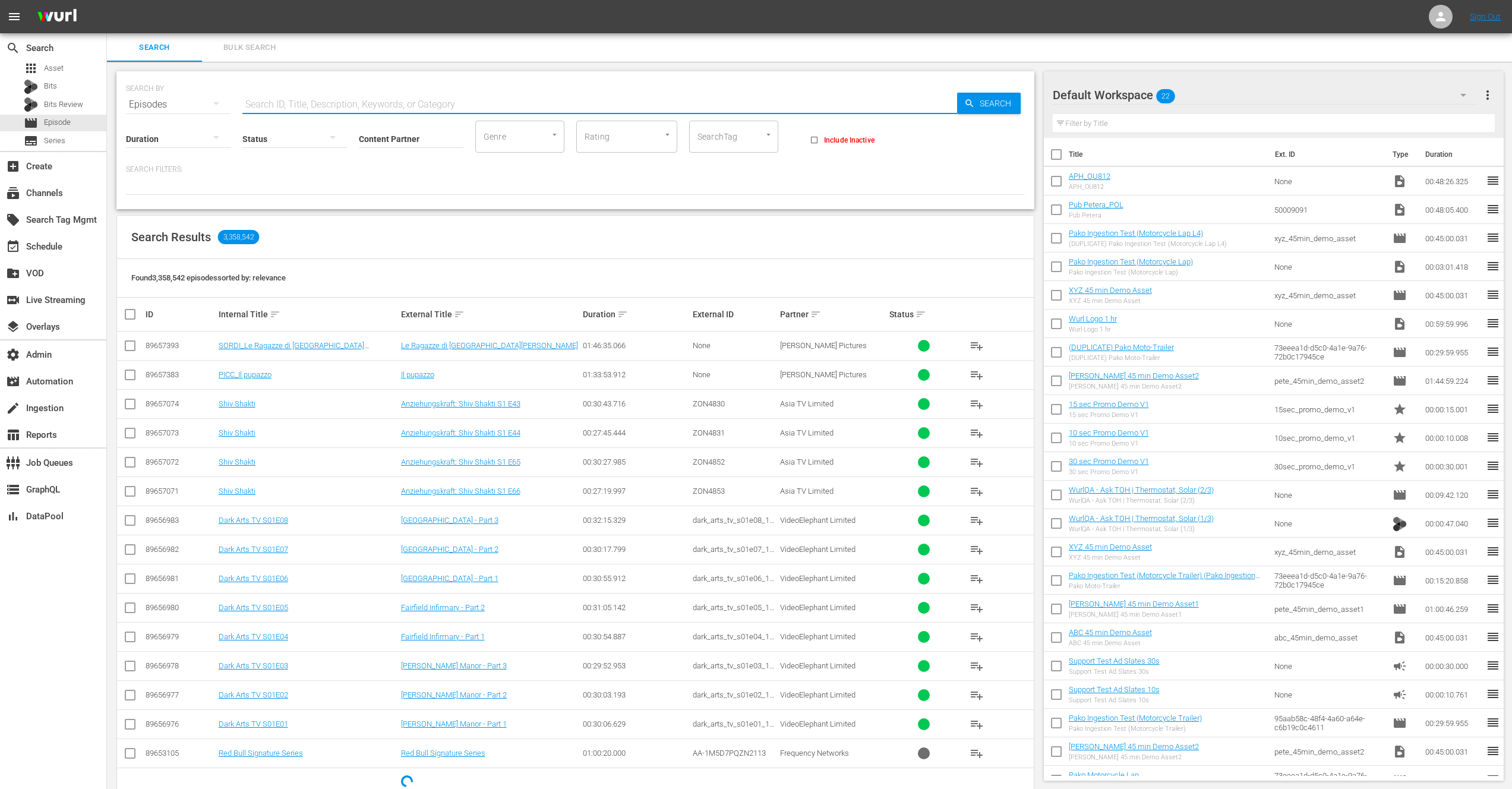
click at [303, 99] on input "text" at bounding box center [600, 104] width 715 height 29
type input "variant"
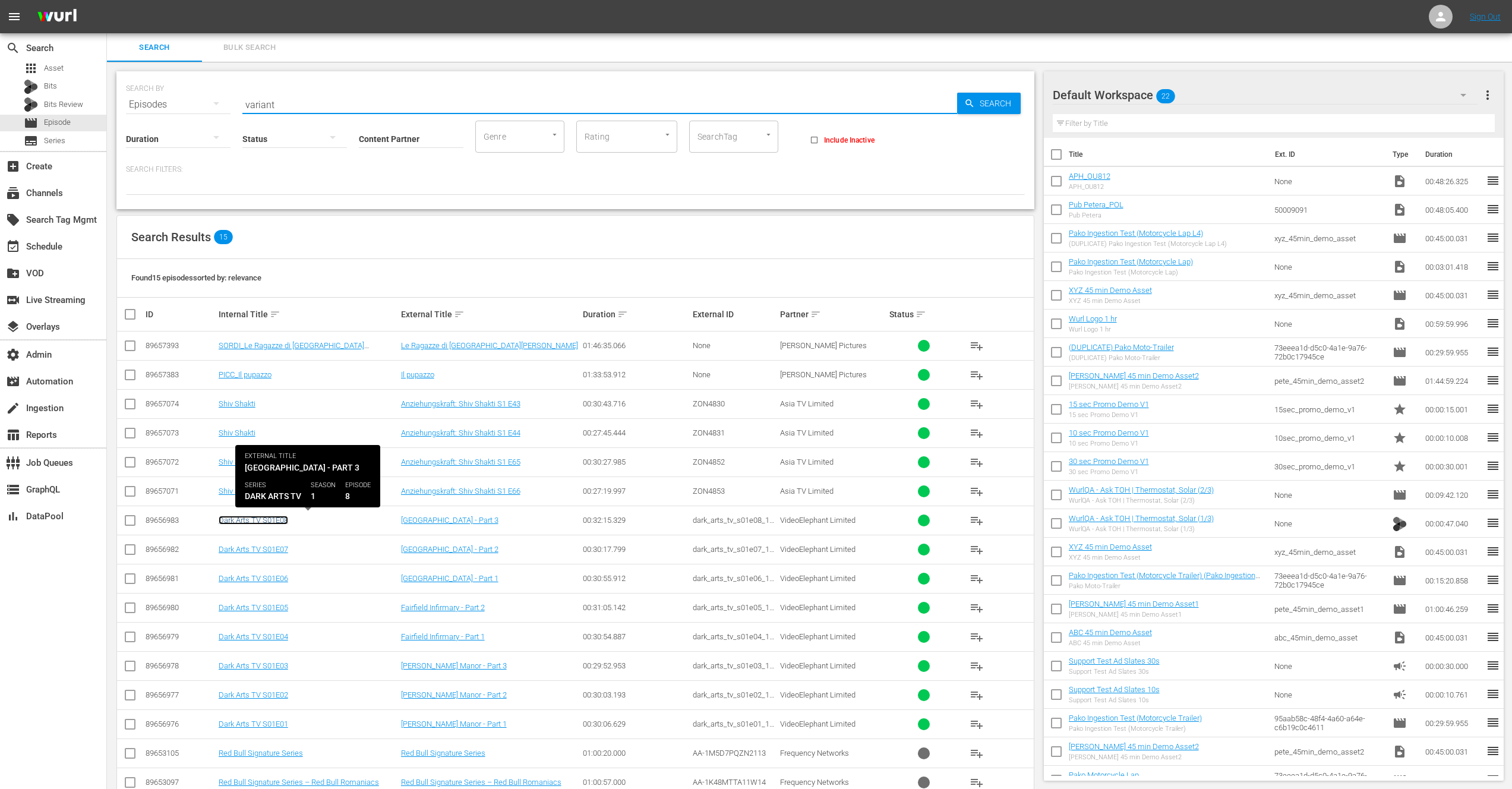
click at [279, 519] on link "Dark Arts TV S01E08" at bounding box center [253, 520] width 69 height 9
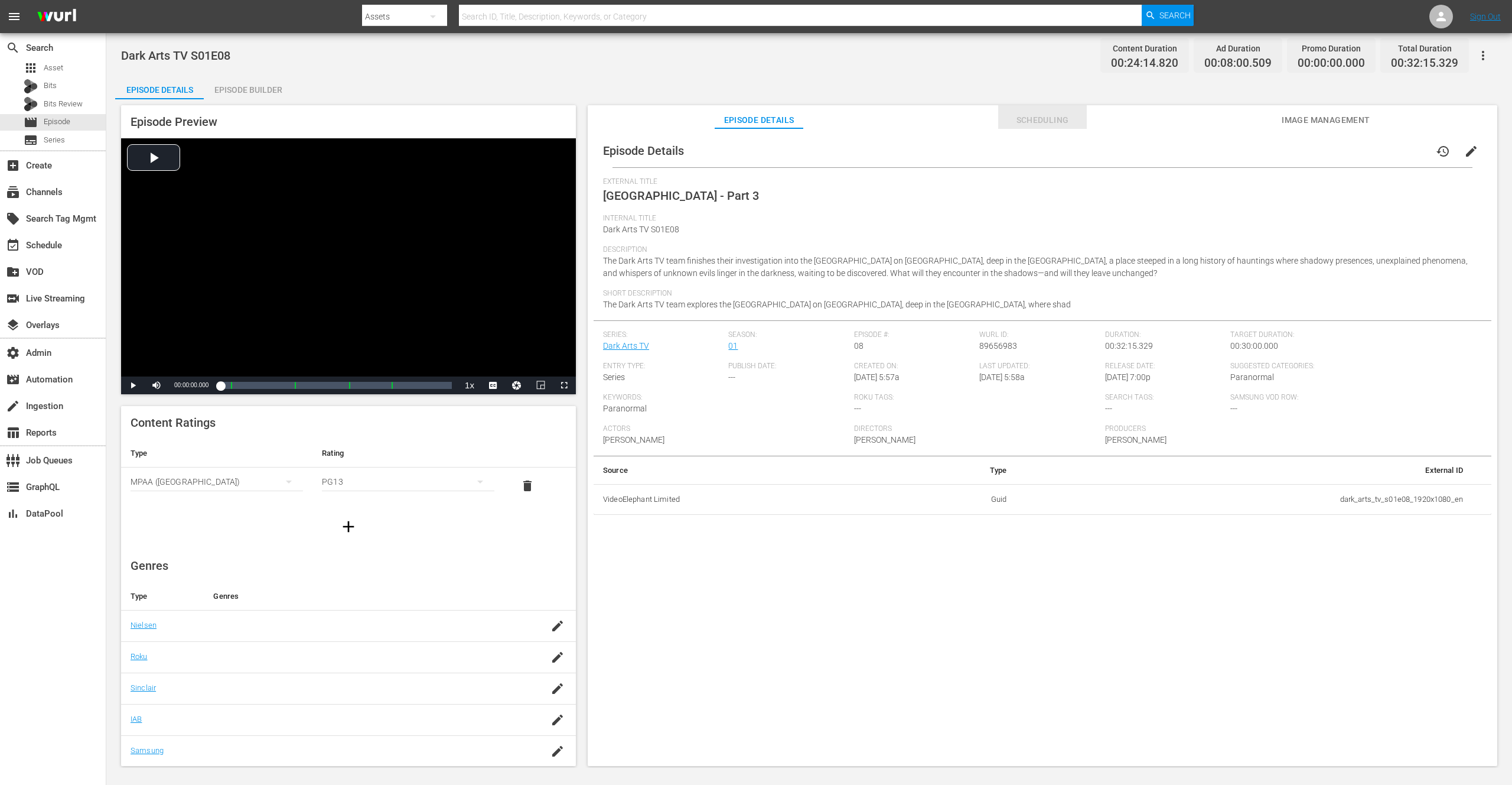
click at [1053, 116] on span "Scheduling" at bounding box center [1042, 120] width 88 height 15
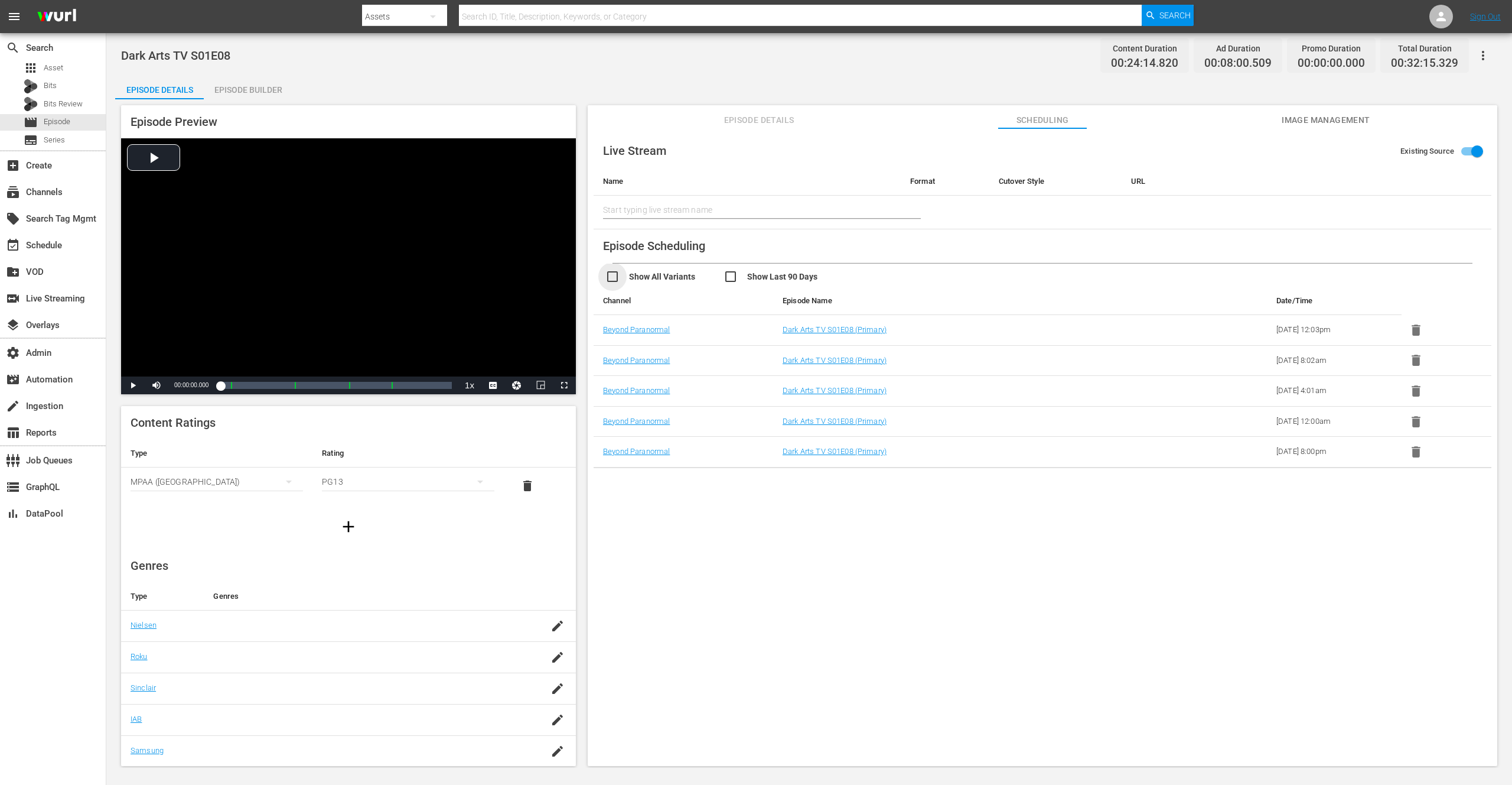
click at [638, 275] on input "checkbox" at bounding box center [665, 278] width 118 height 17
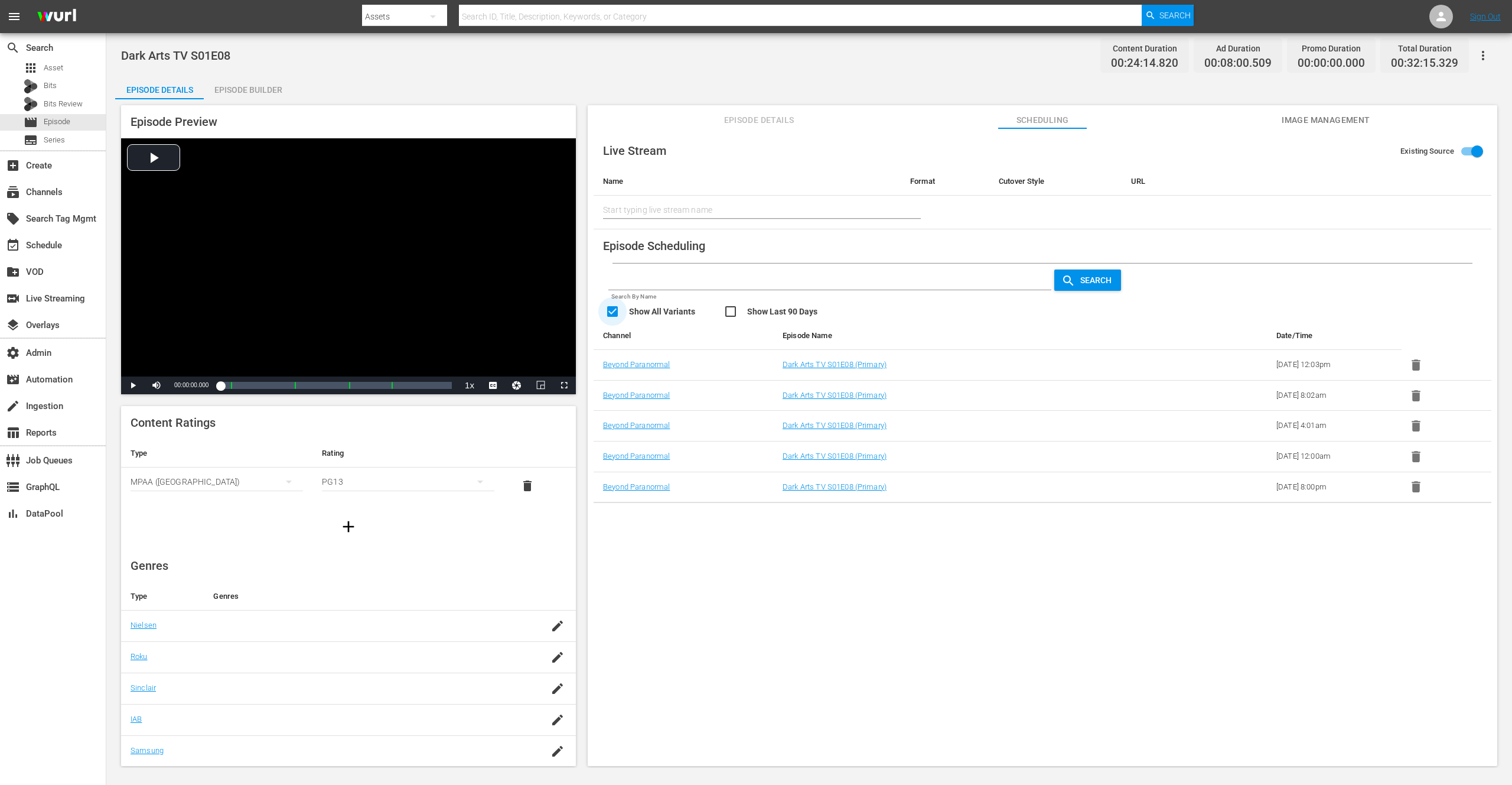
click at [642, 312] on input "checkbox" at bounding box center [665, 313] width 118 height 17
checkbox input "false"
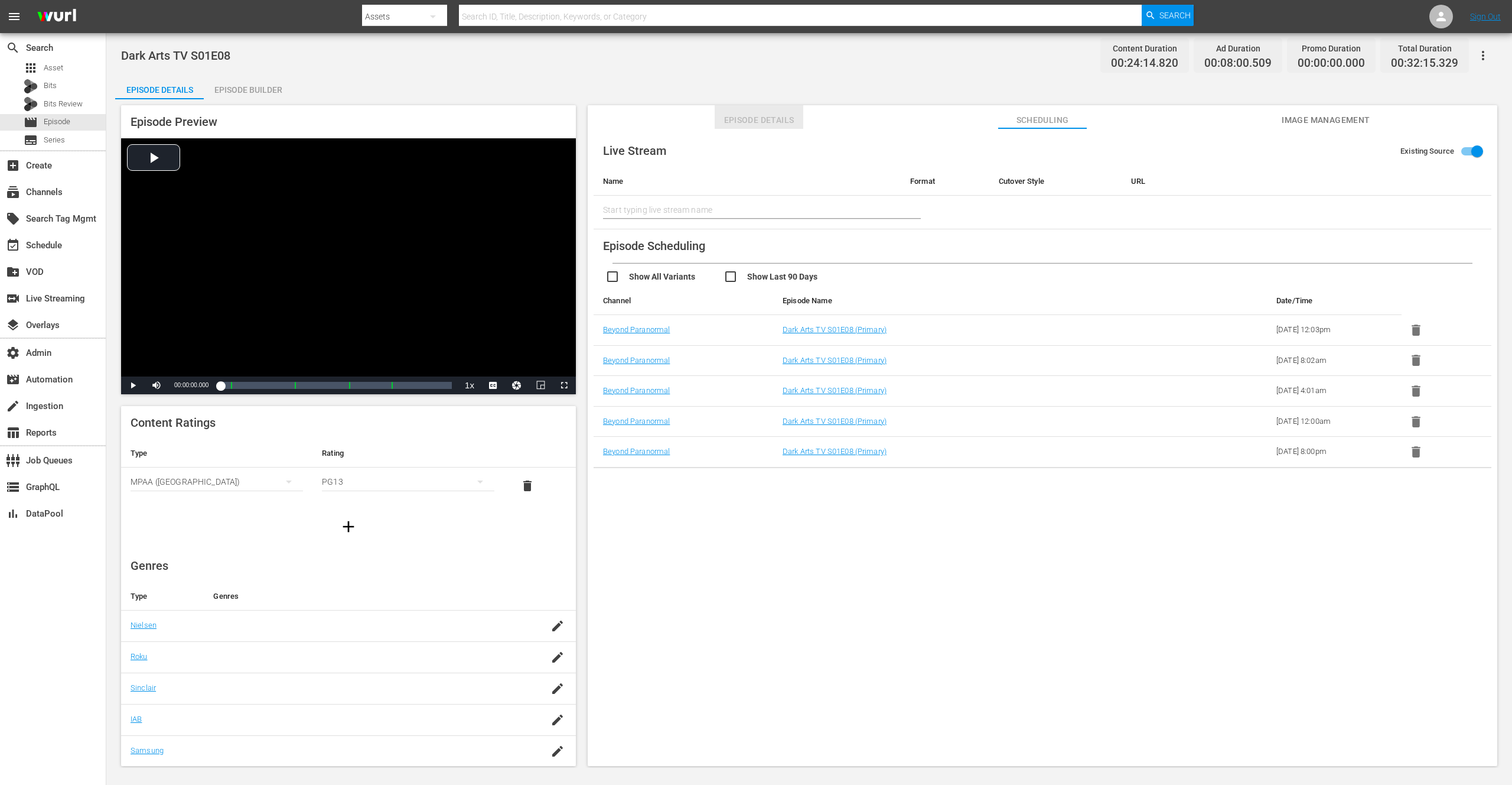
click at [759, 119] on span "Episode Details" at bounding box center [759, 120] width 88 height 15
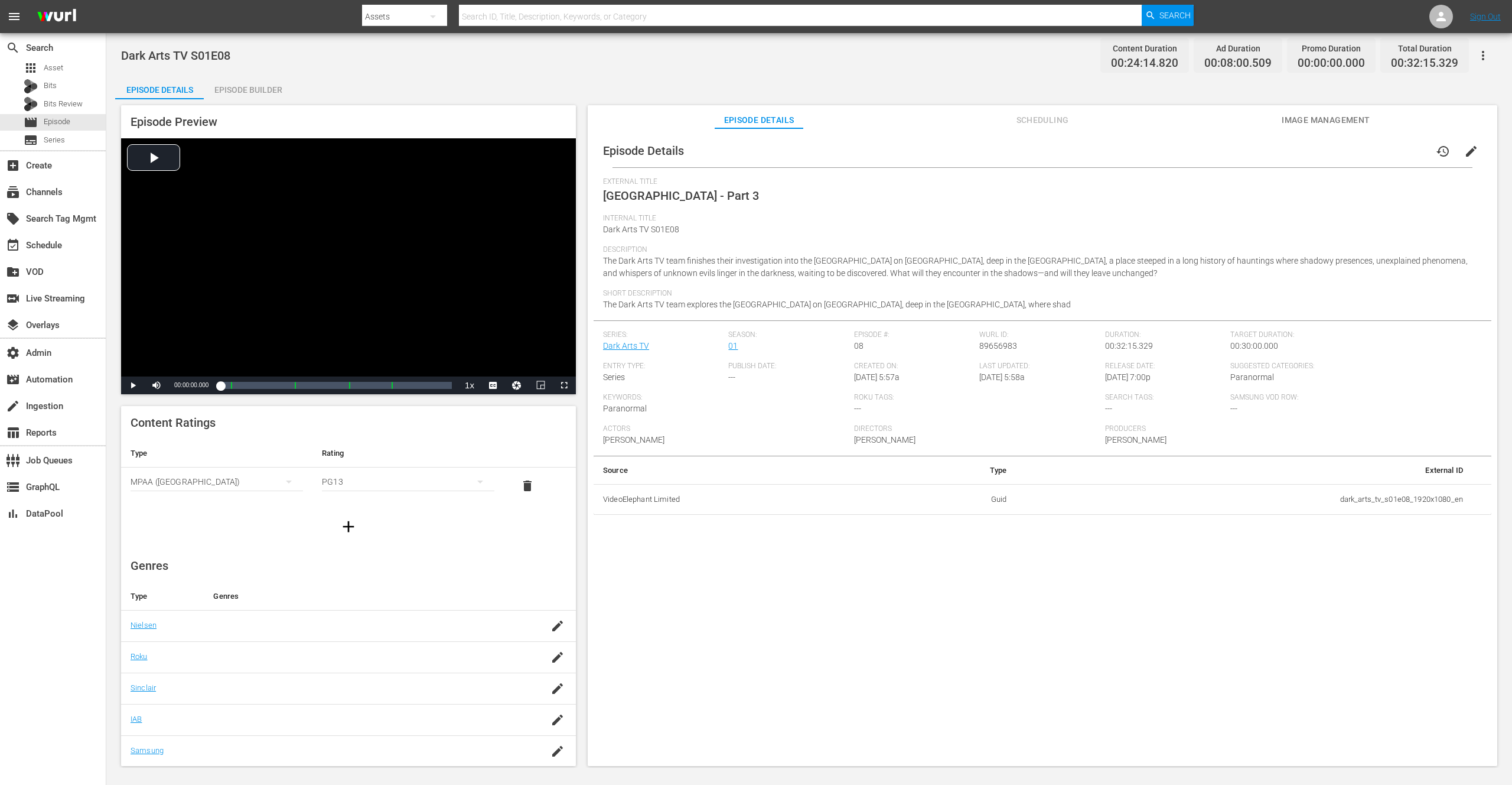
click at [1044, 126] on span "Scheduling" at bounding box center [1042, 120] width 88 height 15
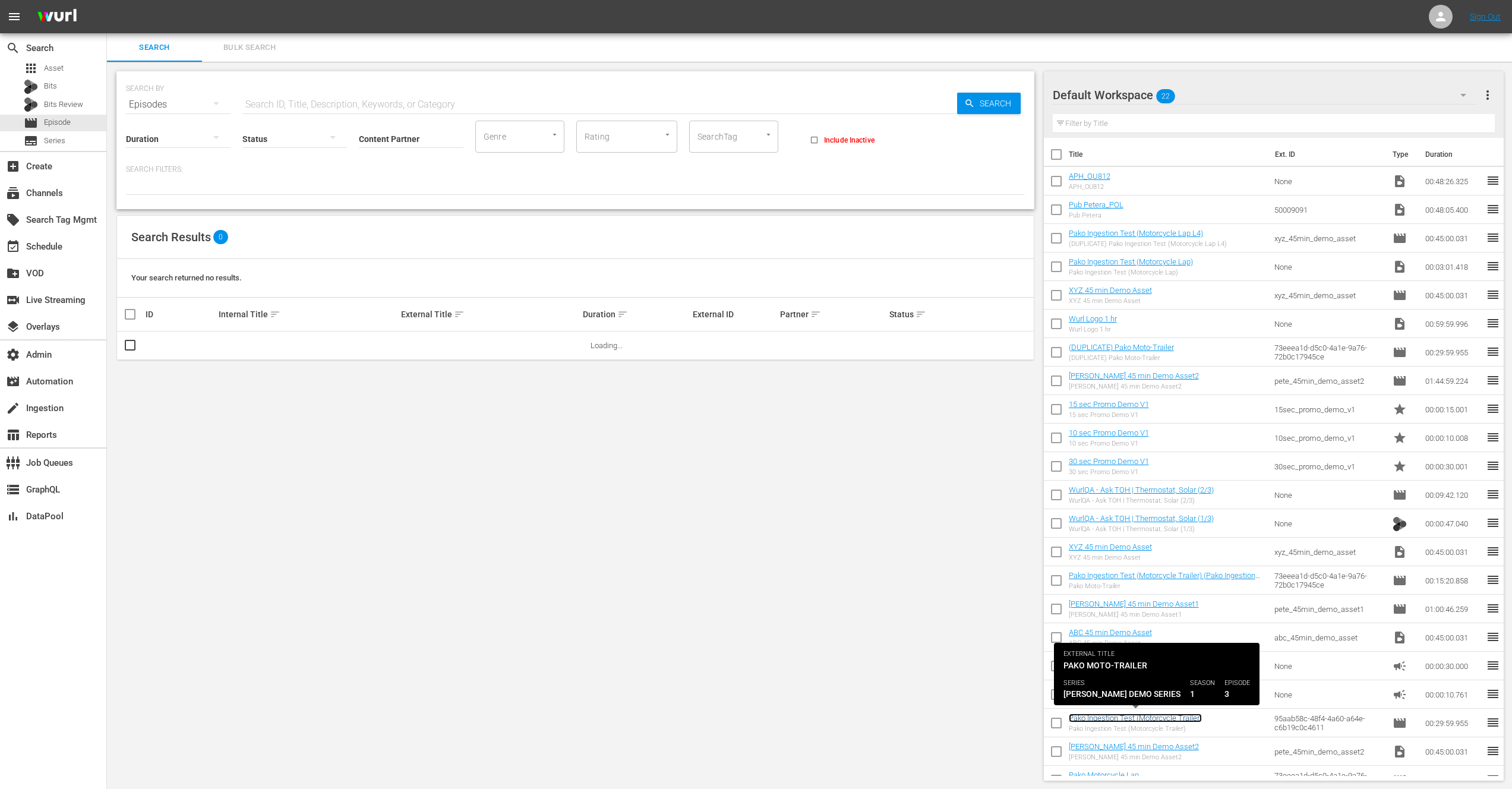
click at [1111, 718] on link "Pako Ingestion Test (Motorcycle Trailer)" at bounding box center [1136, 718] width 133 height 9
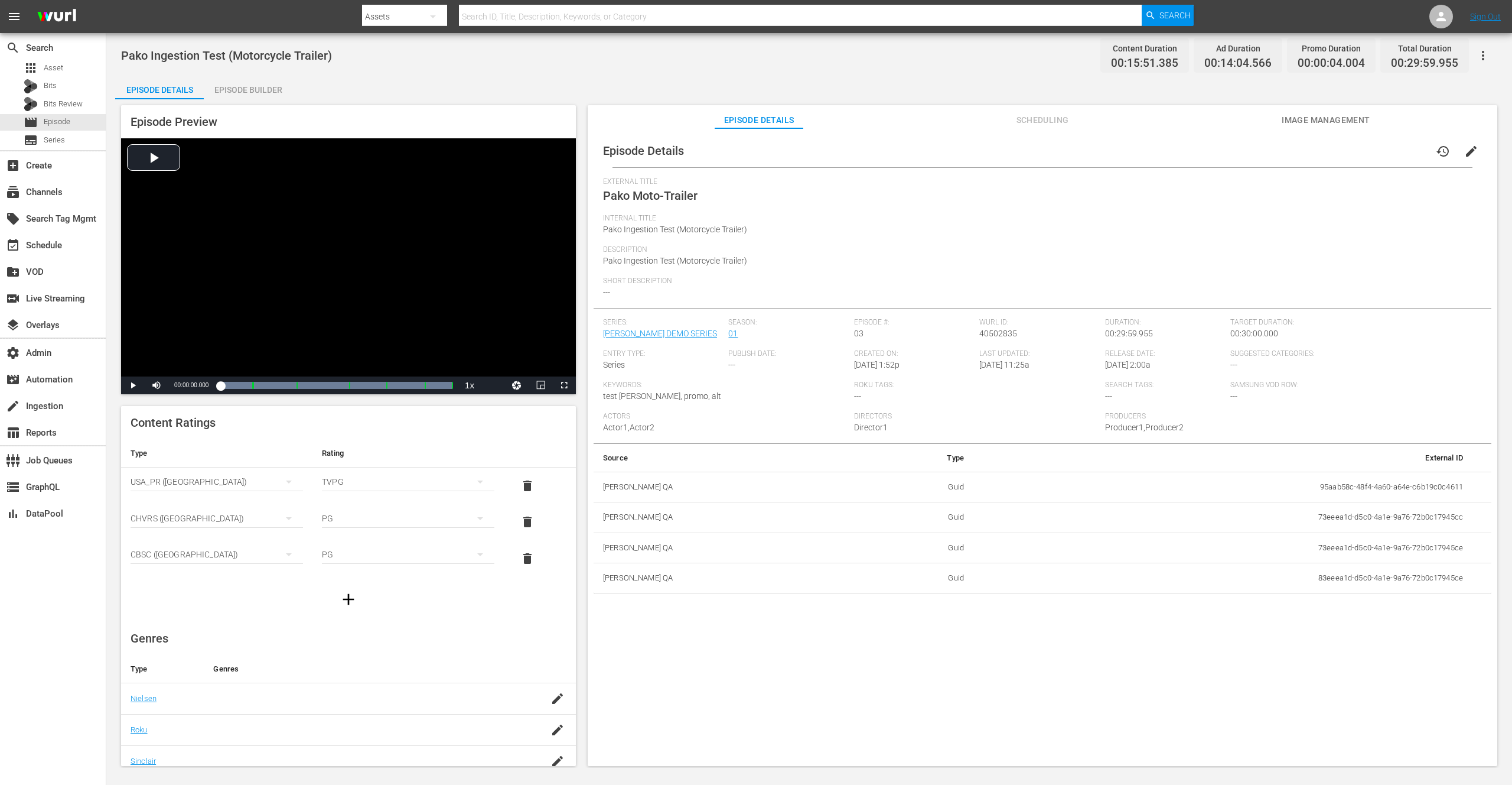
click at [1029, 121] on span "Scheduling" at bounding box center [1042, 120] width 88 height 15
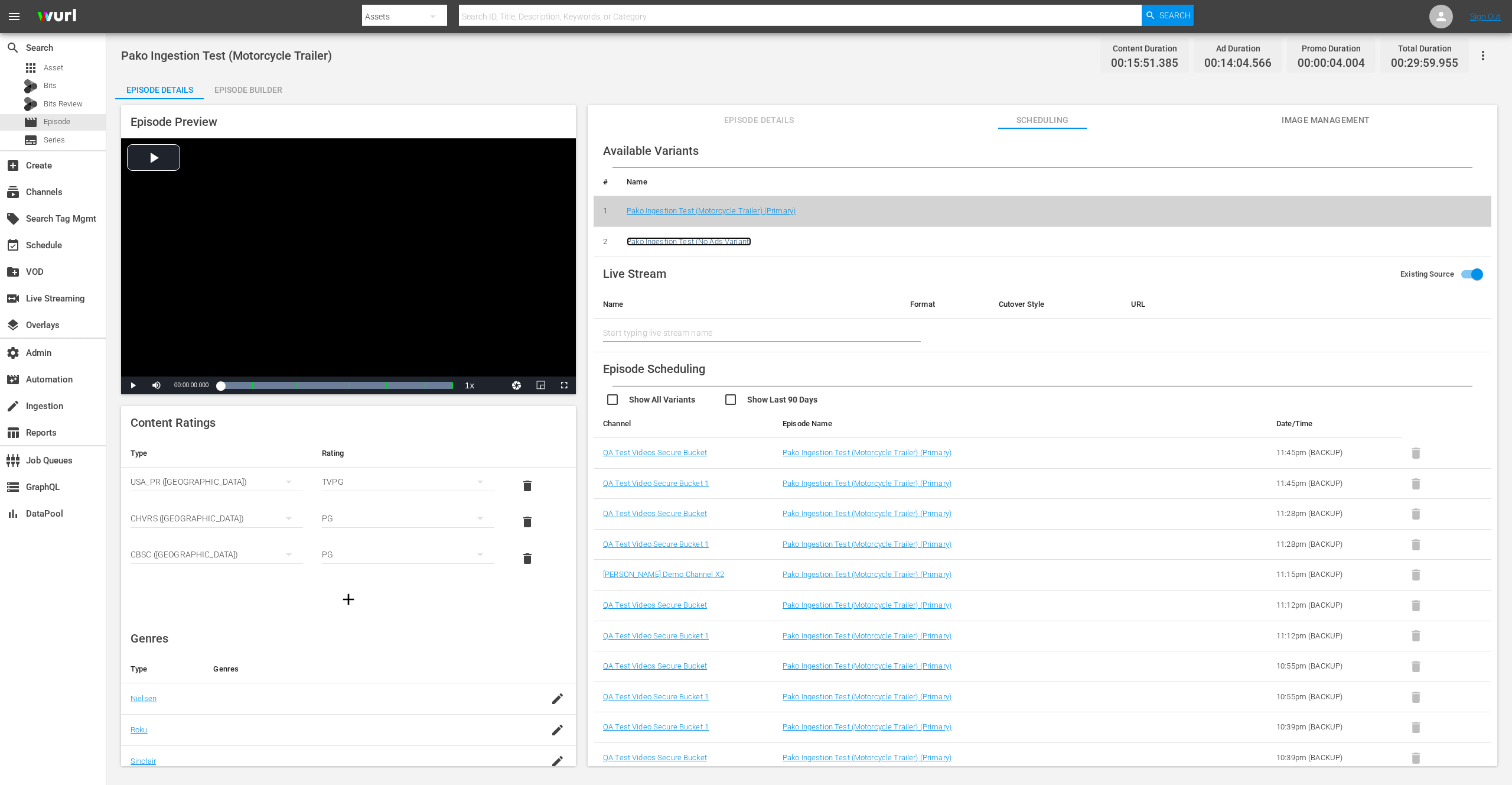
click at [723, 241] on link "Pako Ingestion Test (No Ads Variant)" at bounding box center [688, 241] width 125 height 9
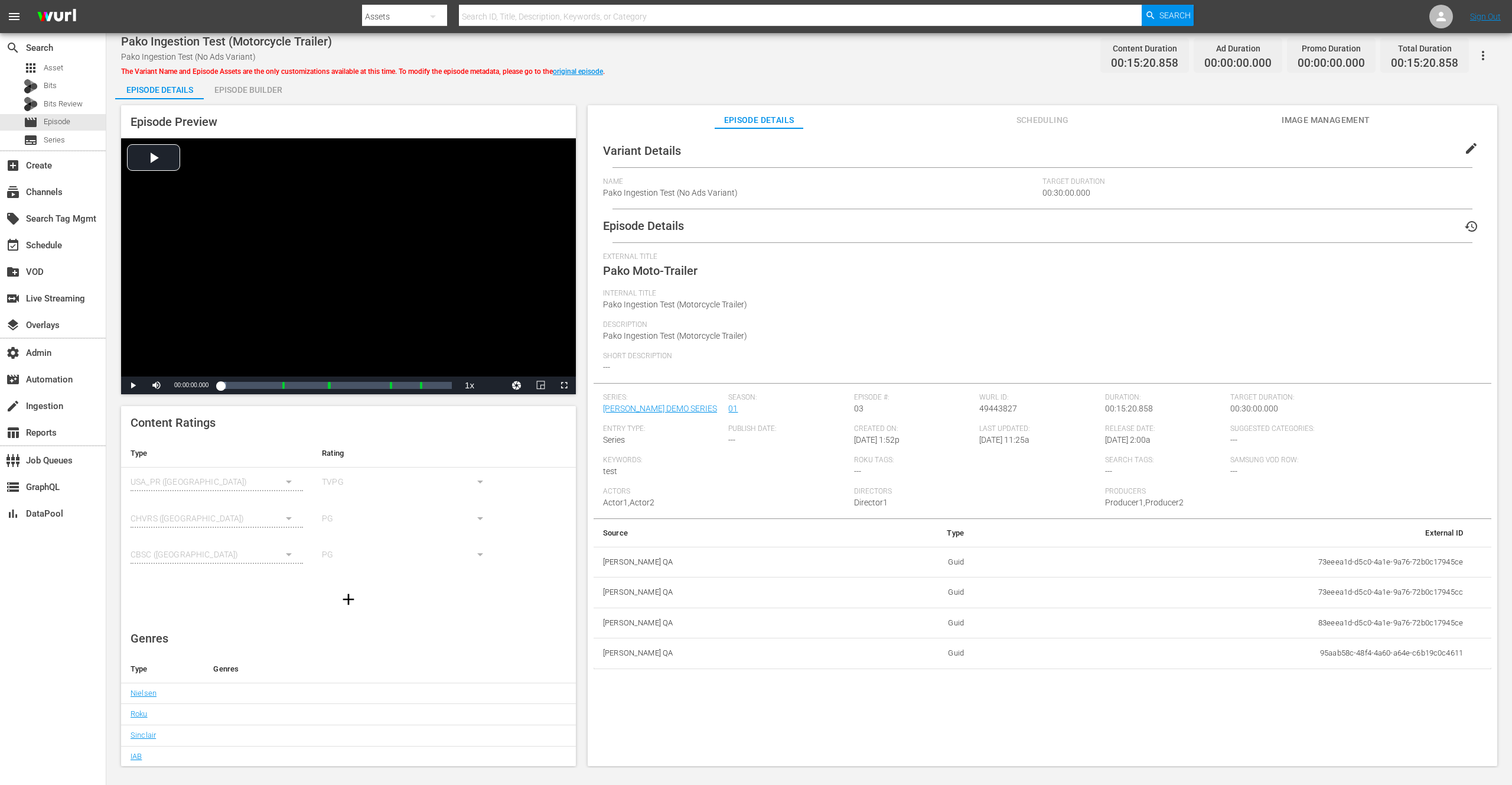
click at [1465, 146] on span "edit" at bounding box center [1471, 148] width 14 height 14
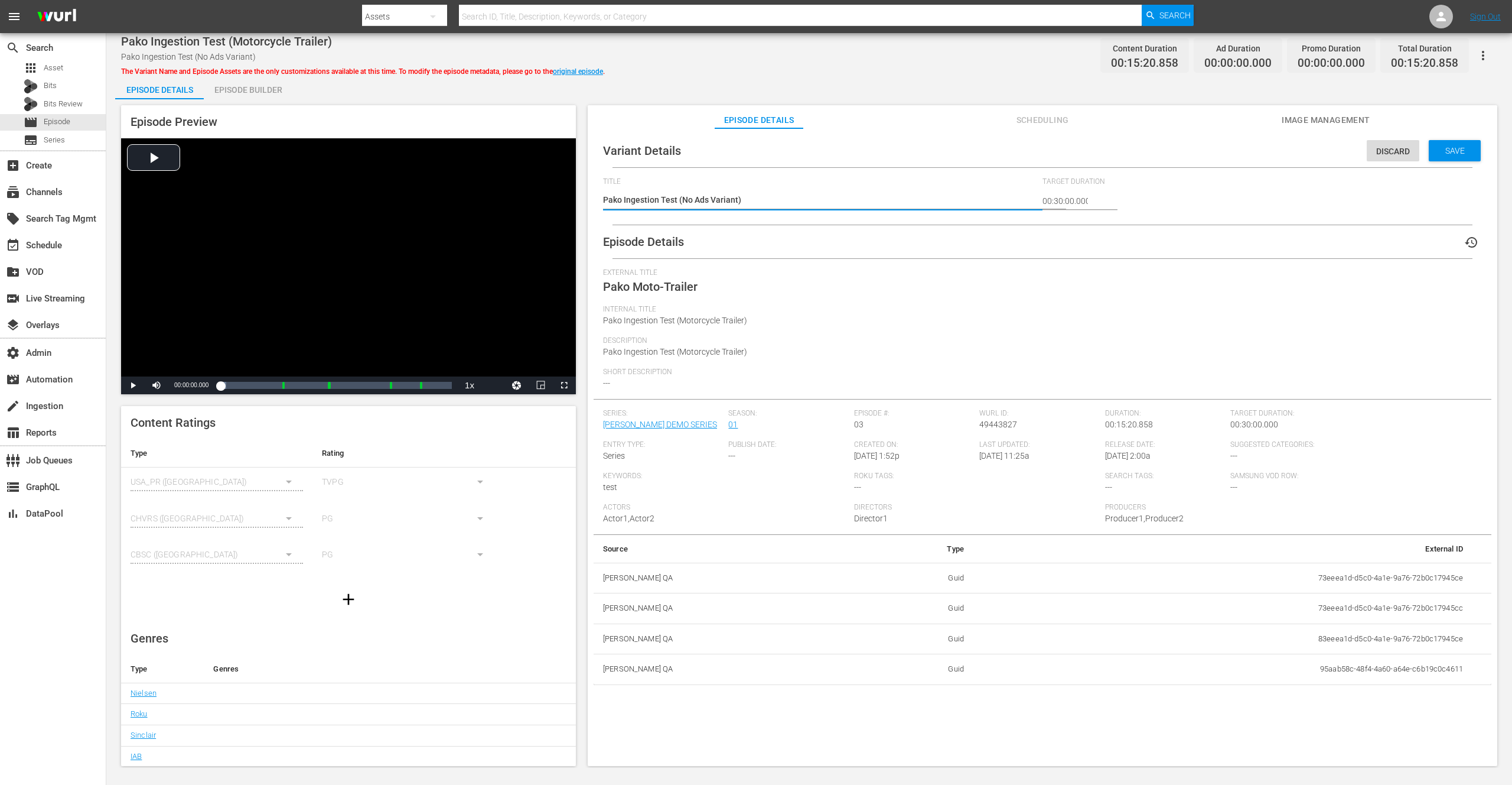
click at [746, 199] on textarea "Pako Ingestion Test (No Ads Variant)" at bounding box center [819, 201] width 433 height 14
type textarea "Pako Ingestion Test (No Ads Variant) A"
type textarea "Pako Ingestion Test (No Ads Variant) AA"
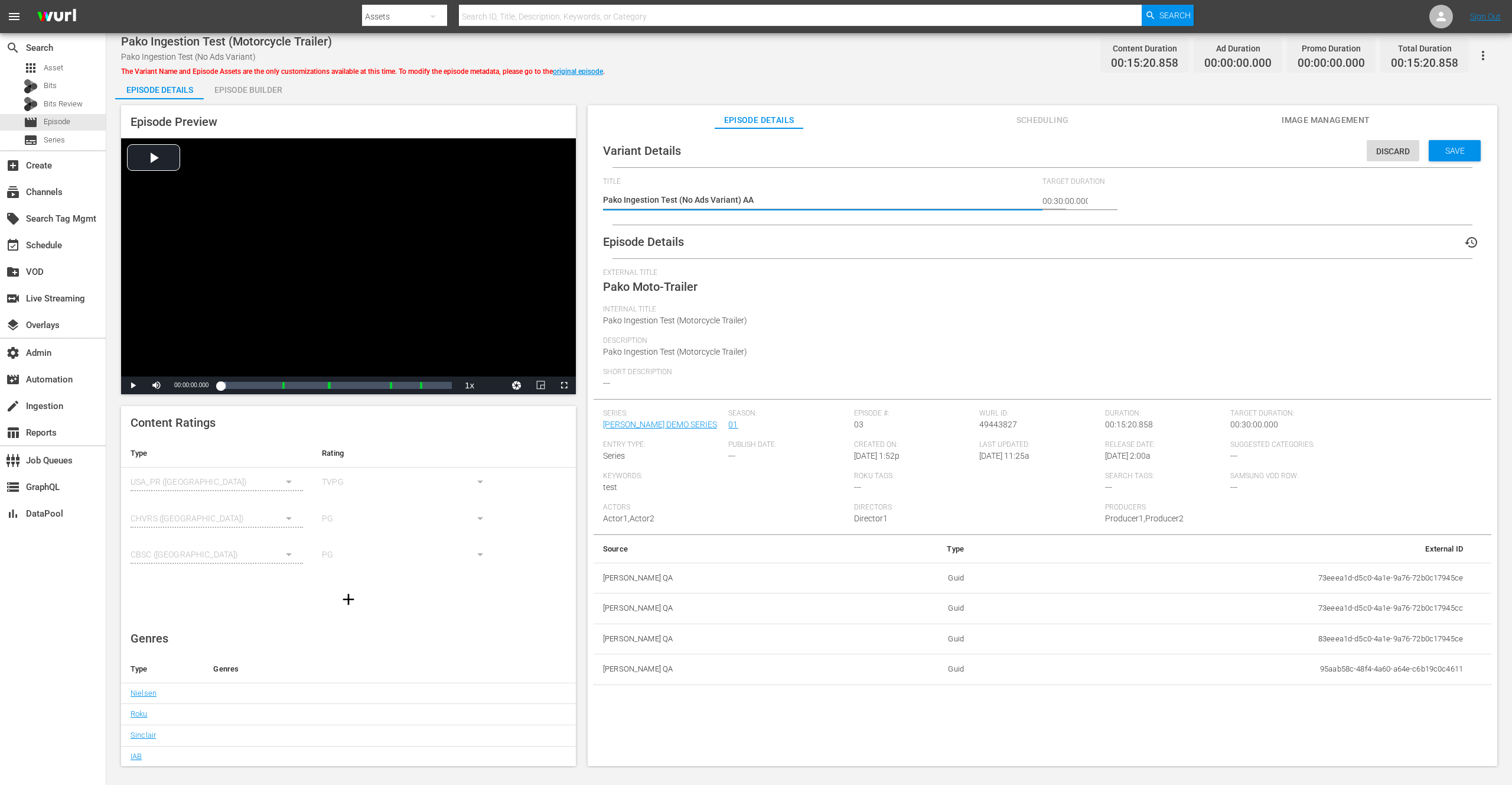
type textarea "Pako Ingestion Test (No Ads Variant) AAA"
click at [1448, 151] on span "Save" at bounding box center [1455, 151] width 38 height 10
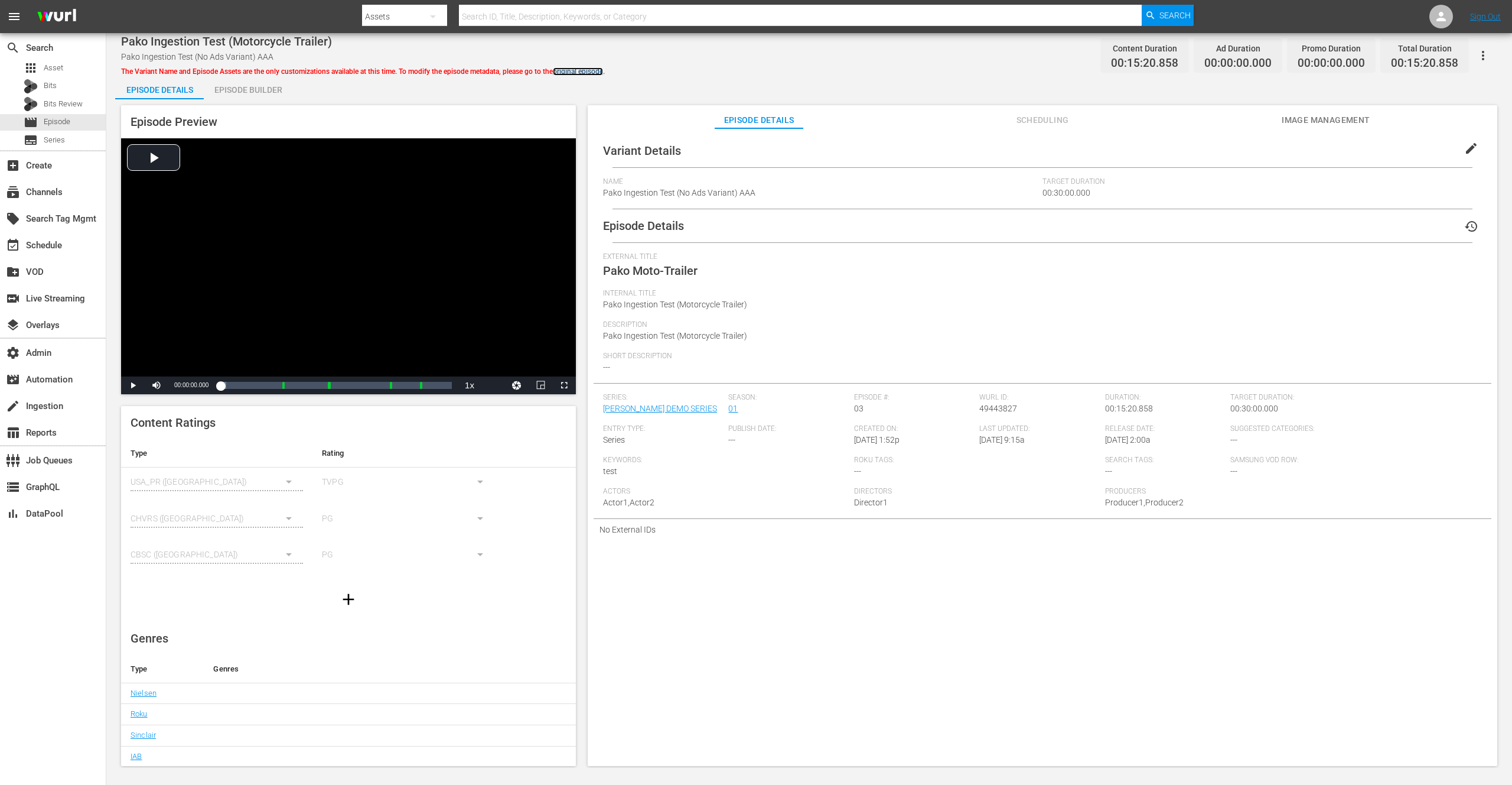
click at [579, 73] on link "original episode" at bounding box center [578, 72] width 50 height 8
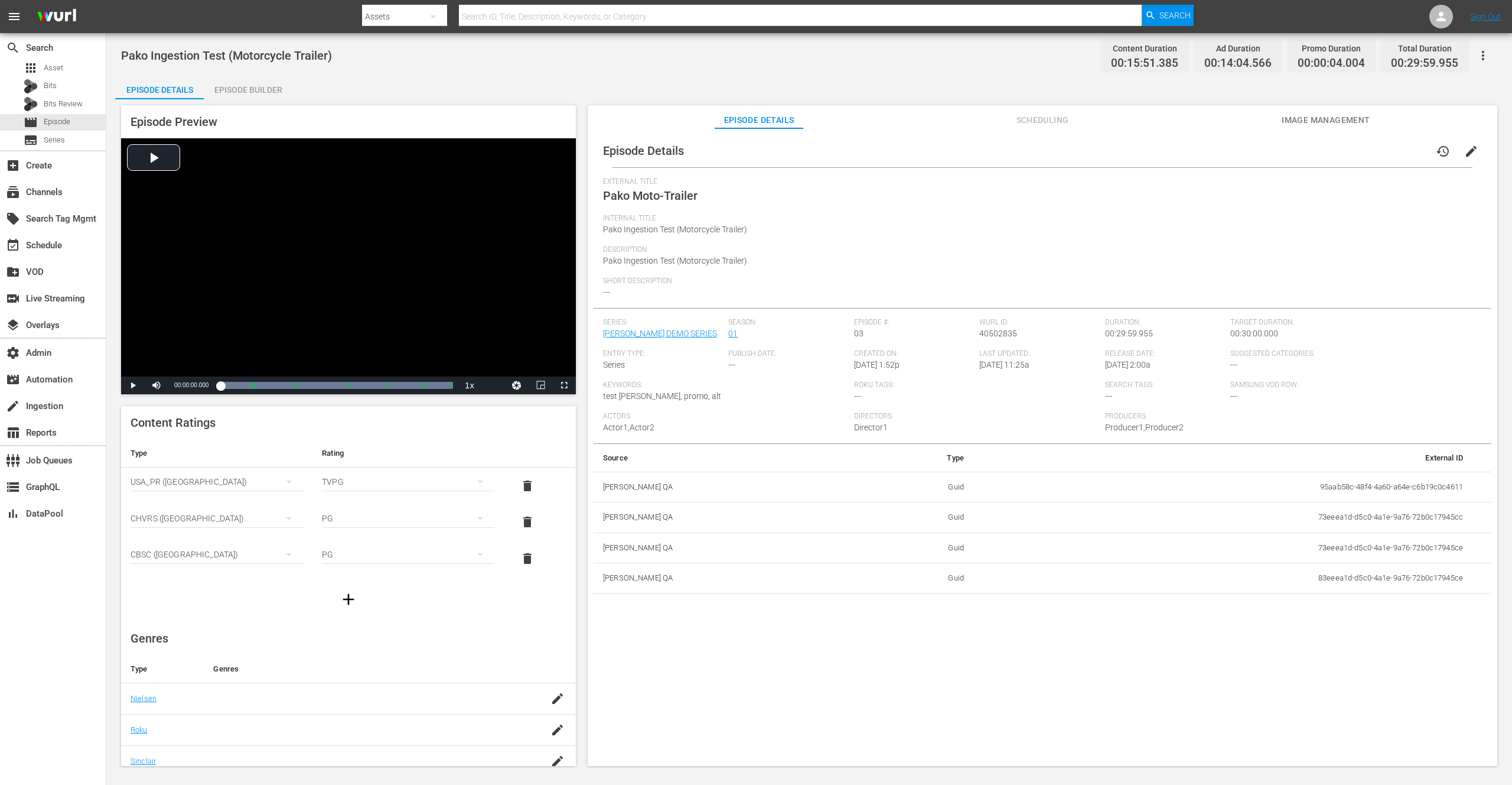
click at [1053, 124] on span "Scheduling" at bounding box center [1042, 120] width 88 height 15
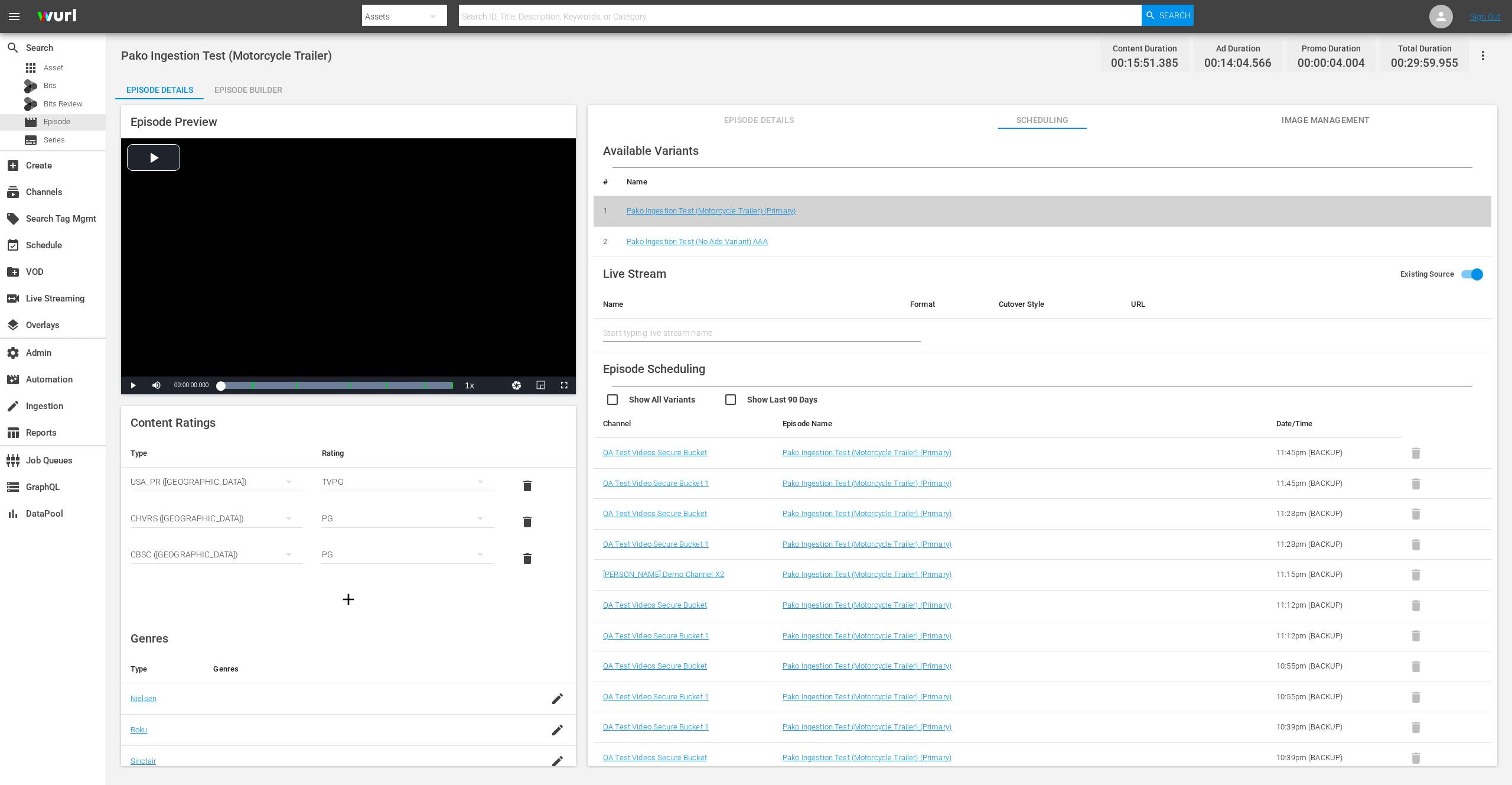
drag, startPoint x: 769, startPoint y: 119, endPoint x: 778, endPoint y: 122, distance: 9.5
click at [769, 119] on span "Episode Details" at bounding box center [759, 120] width 88 height 15
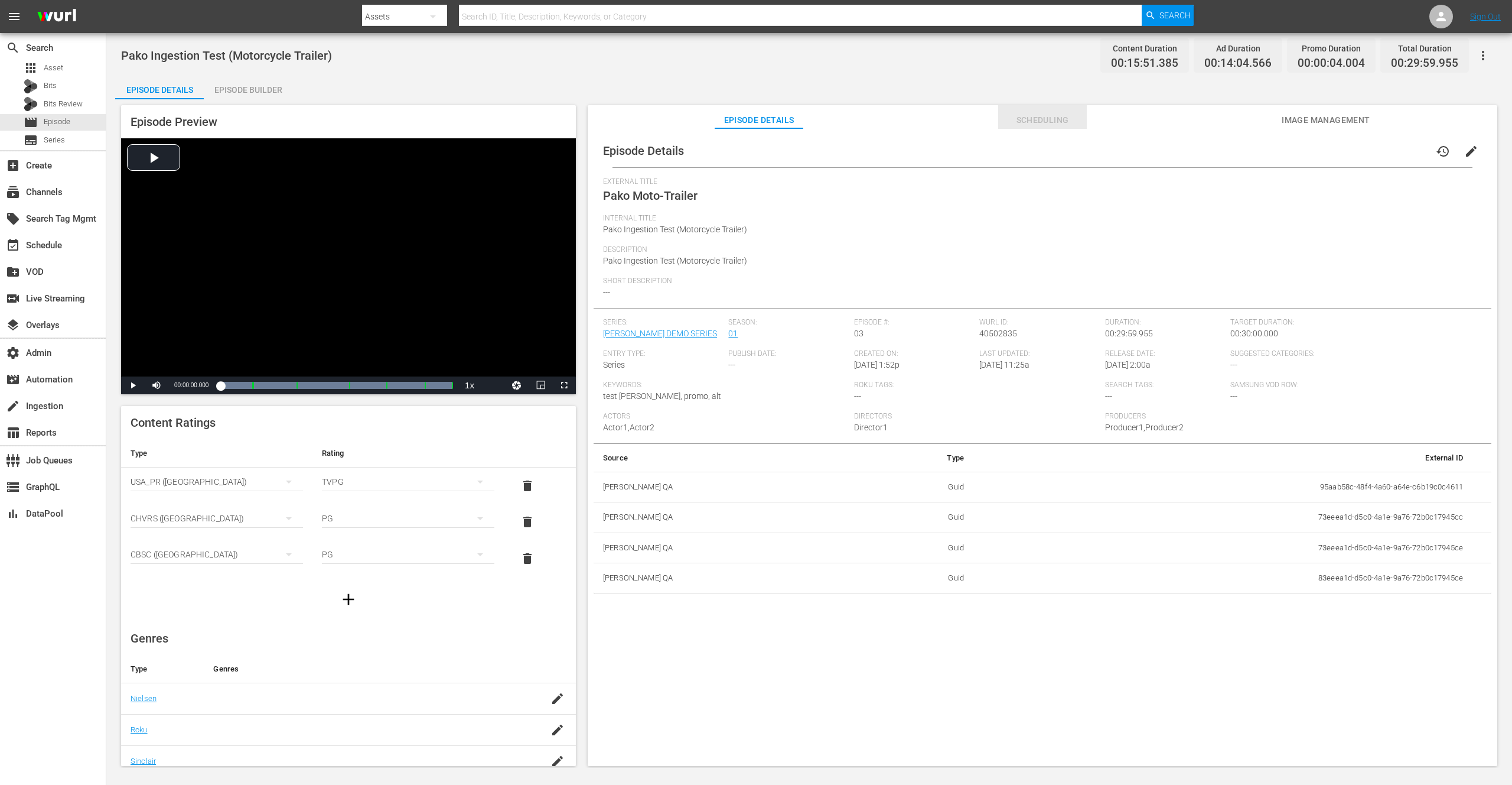
click at [1040, 123] on span "Scheduling" at bounding box center [1042, 120] width 88 height 15
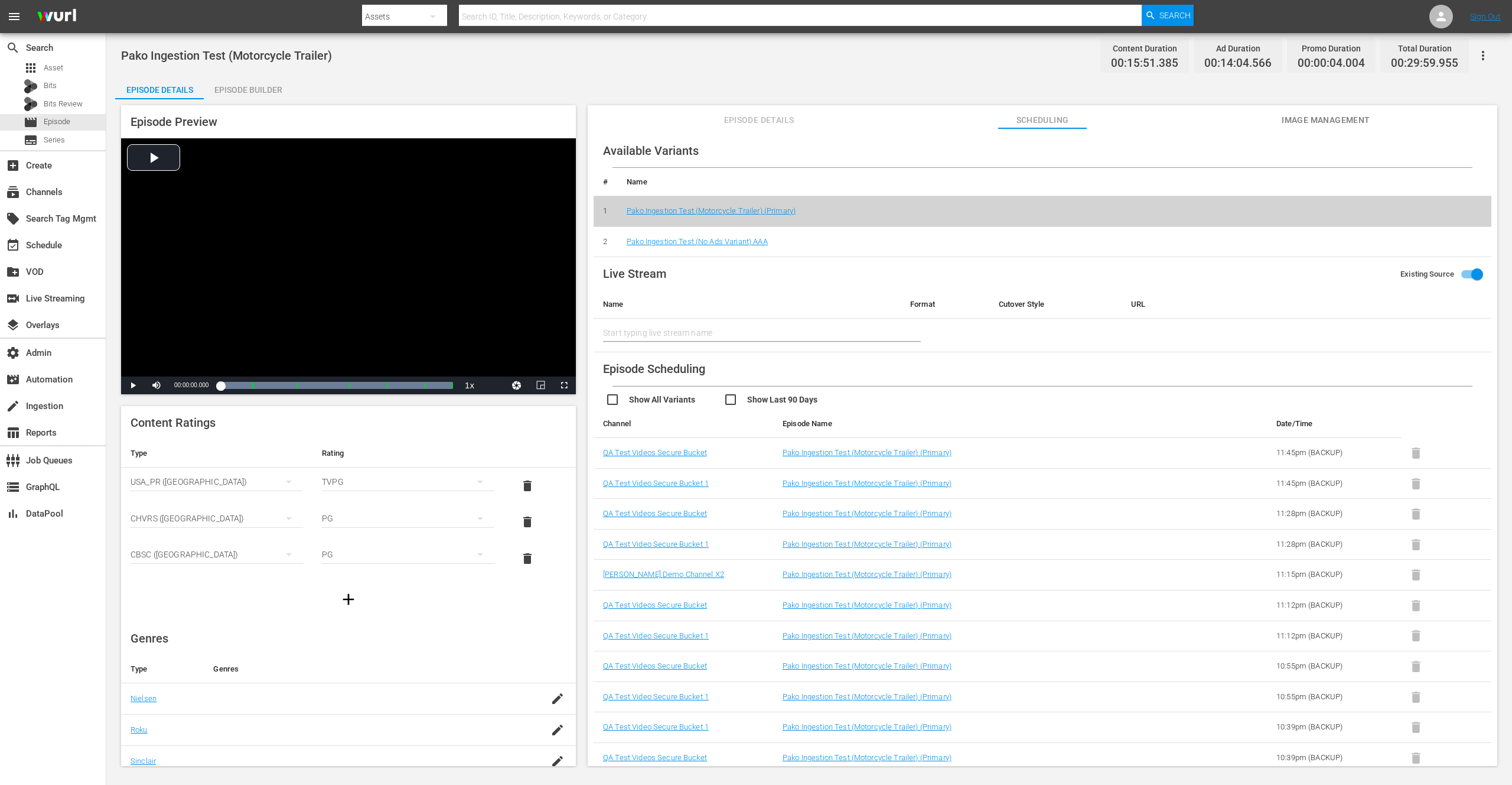
click at [776, 128] on button "Episode Details" at bounding box center [759, 117] width 88 height 24
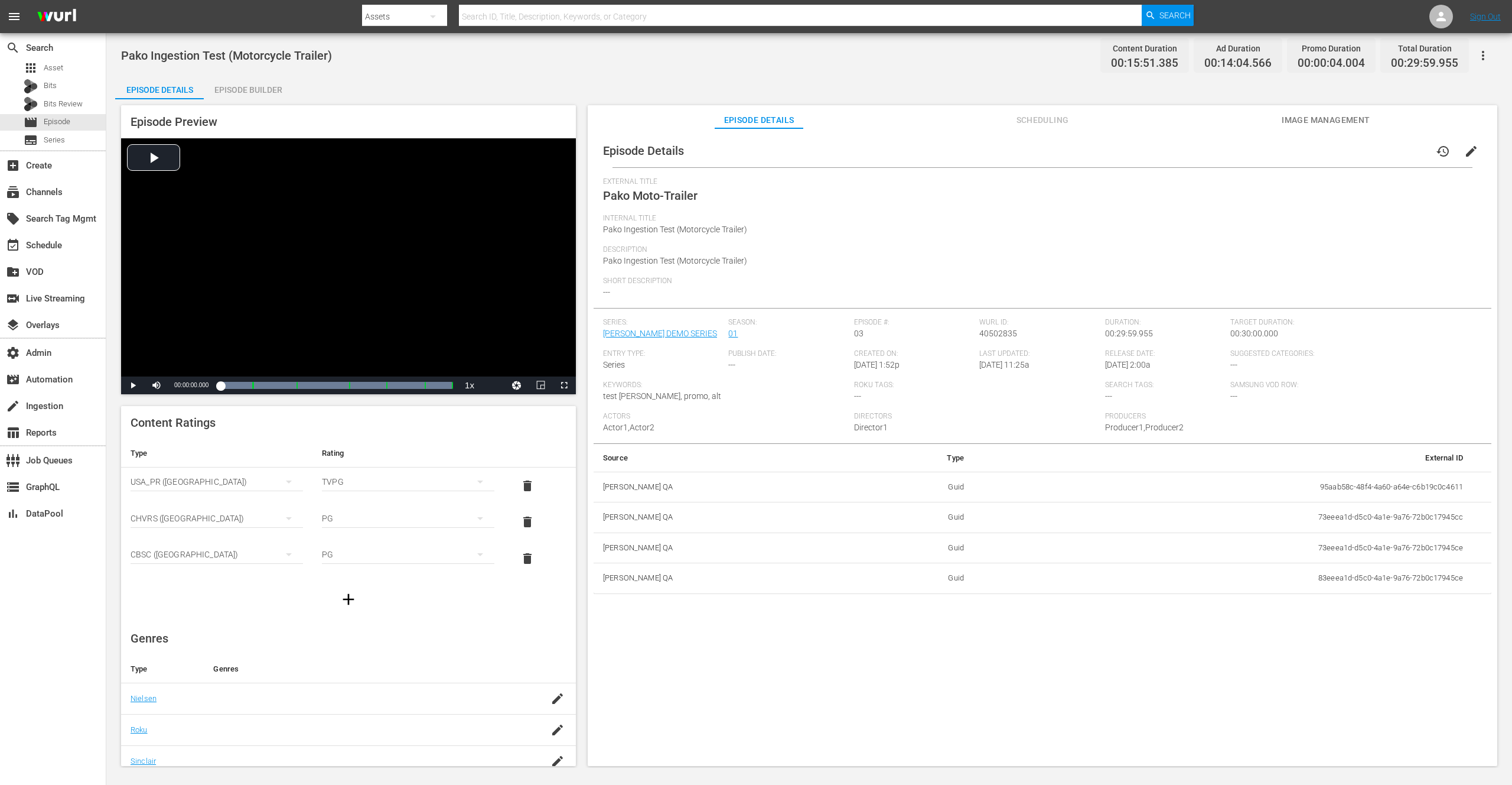
click at [1035, 123] on span "Scheduling" at bounding box center [1042, 120] width 88 height 15
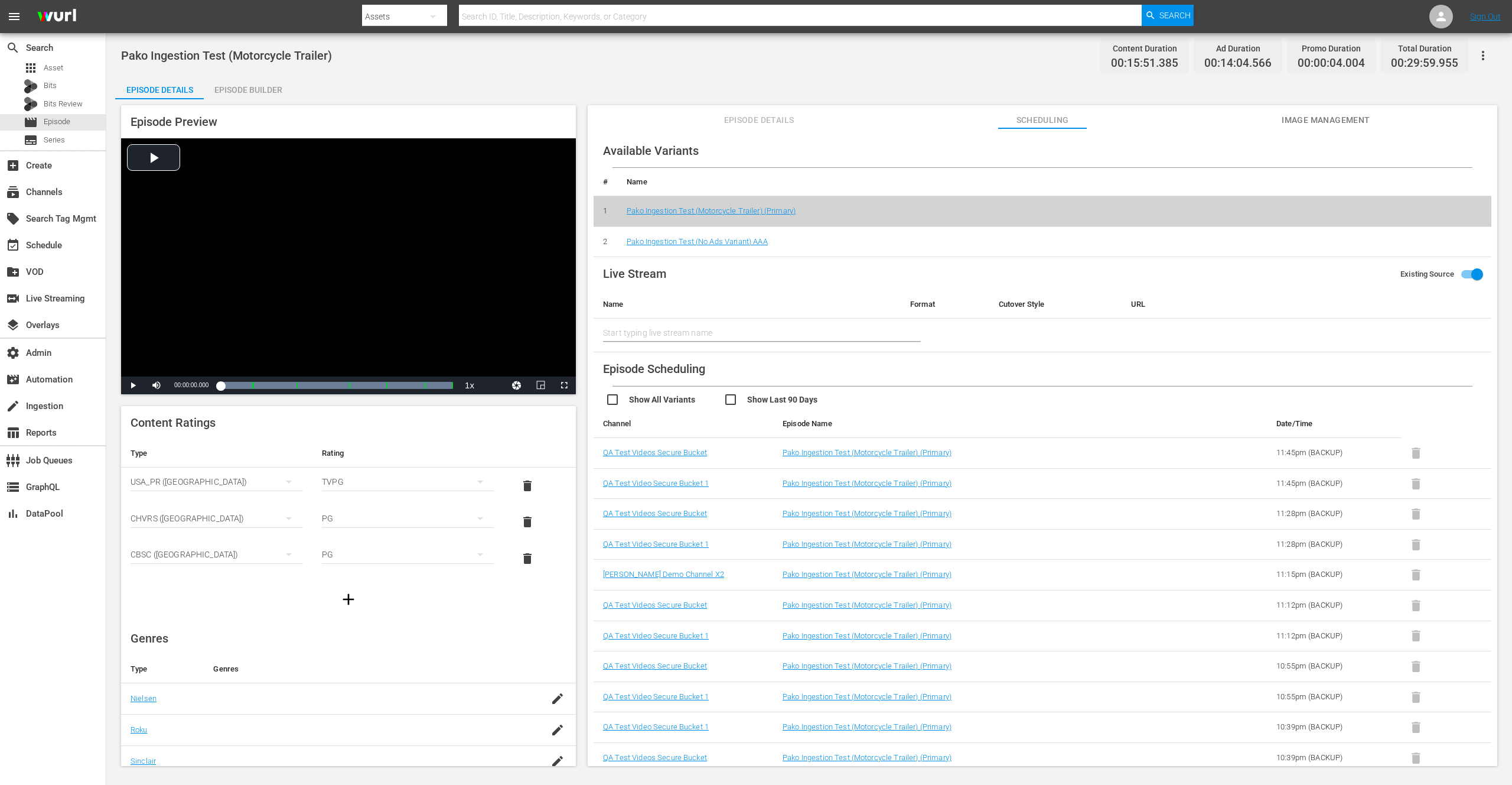
click at [1324, 119] on span "Image Management" at bounding box center [1326, 120] width 88 height 15
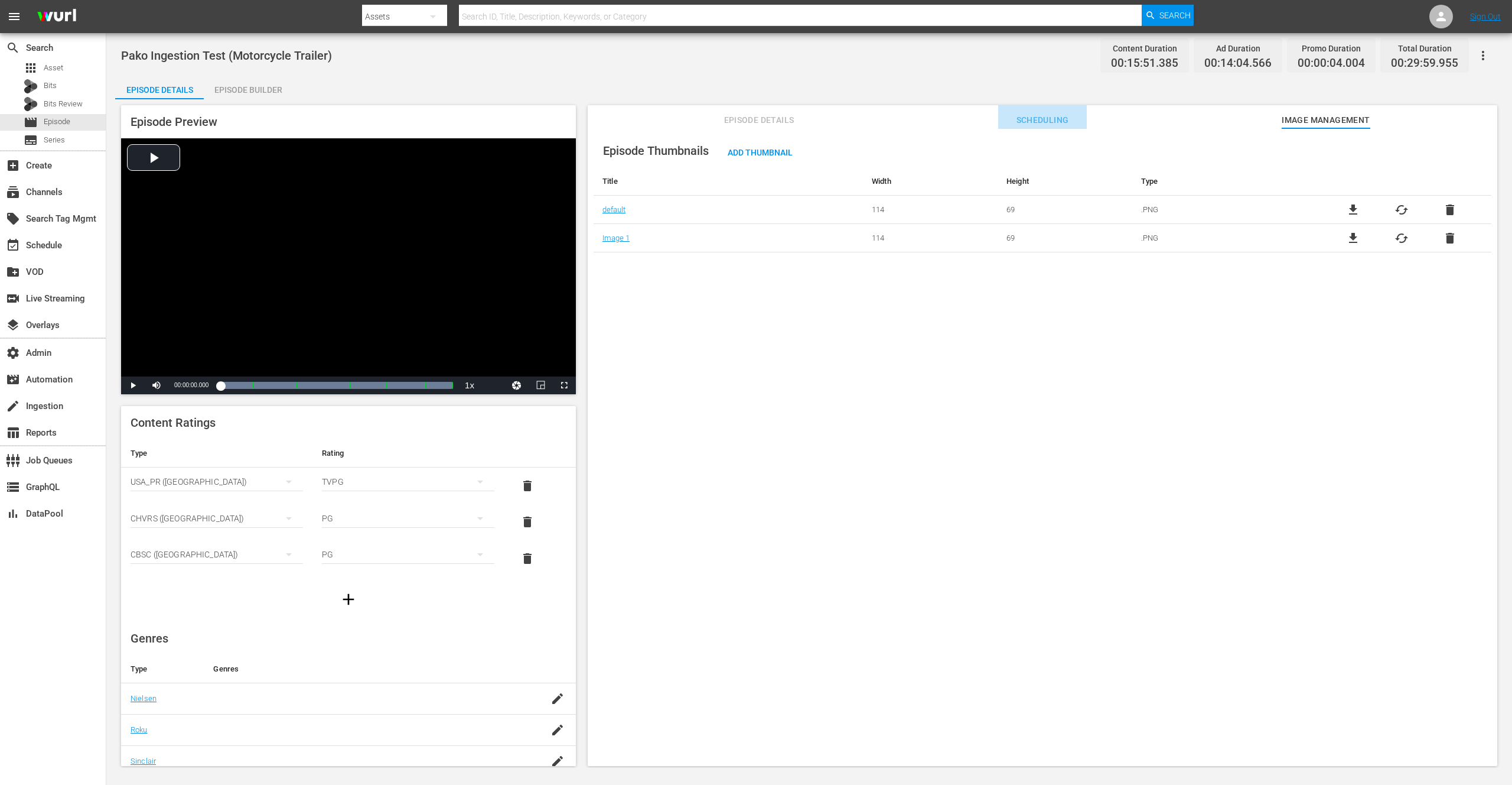
click at [1028, 121] on span "Scheduling" at bounding box center [1042, 120] width 88 height 15
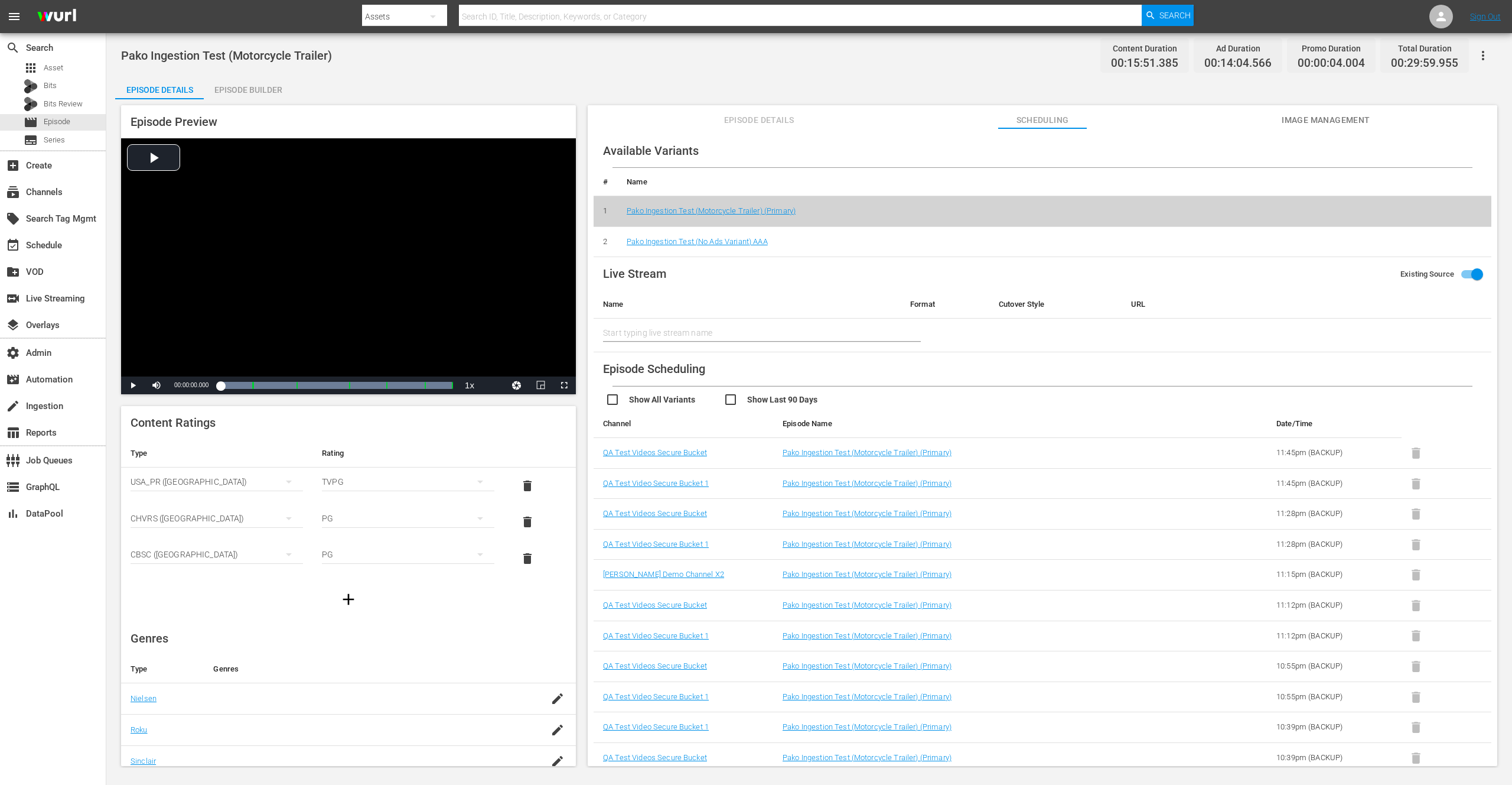
click at [940, 82] on div "Episode Details Episode Builder Episode Preview Video Player is loading. Play V…" at bounding box center [809, 426] width 1388 height 700
